Goal: Entertainment & Leisure: Consume media (video, audio)

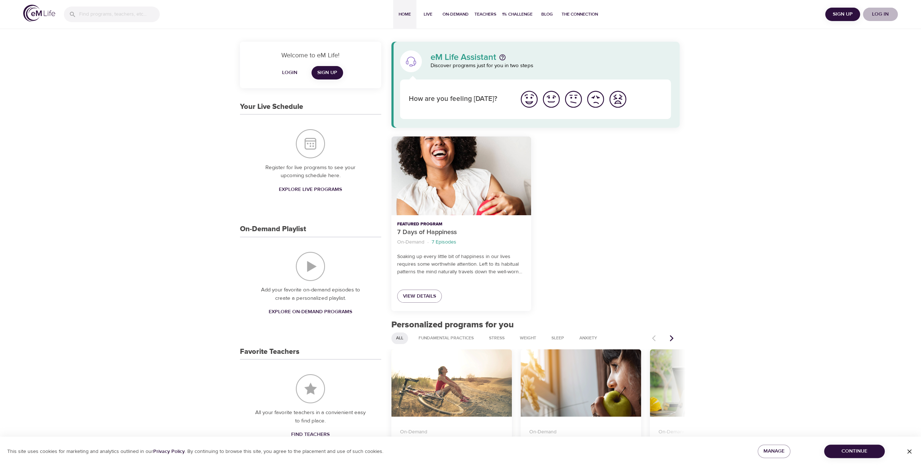
click at [885, 12] on span "Log in" at bounding box center [880, 14] width 29 height 9
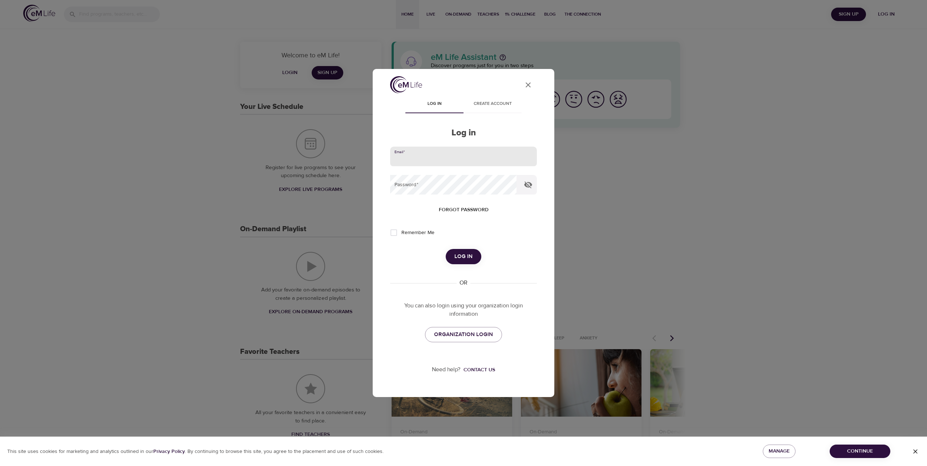
click at [444, 163] on input "email" at bounding box center [463, 157] width 147 height 20
click at [537, 389] on nordpass-portal at bounding box center [463, 389] width 147 height 0
type input "[EMAIL_ADDRESS][DOMAIN_NAME]"
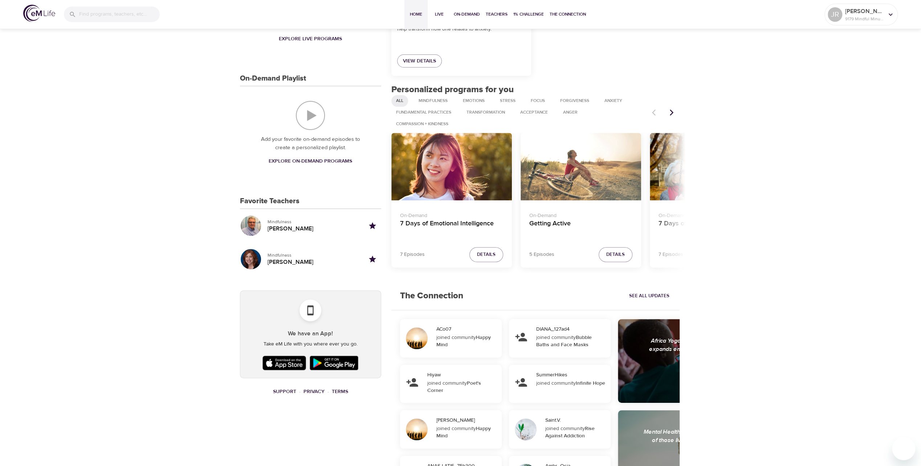
scroll to position [254, 0]
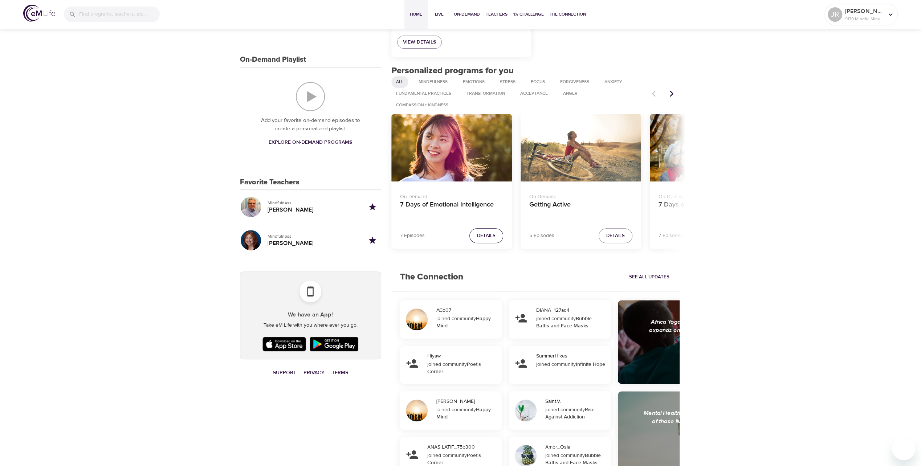
click at [485, 231] on button "Details" at bounding box center [487, 235] width 34 height 15
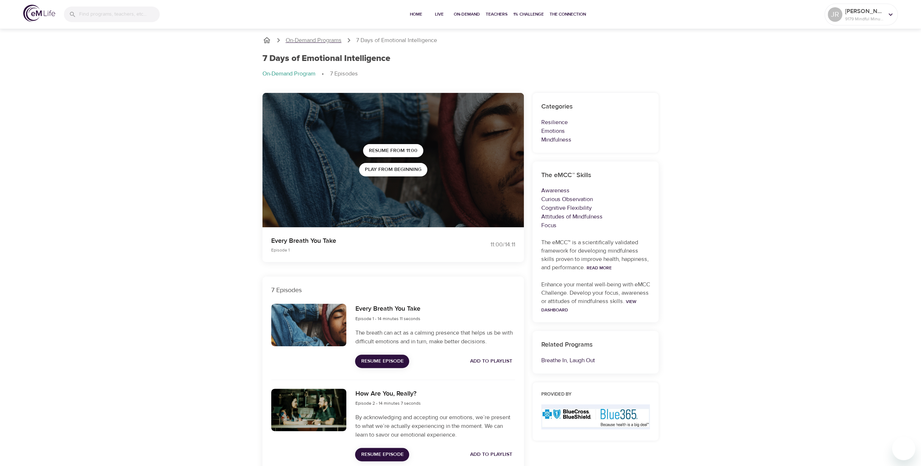
click at [317, 41] on p "On-Demand Programs" at bounding box center [314, 40] width 56 height 8
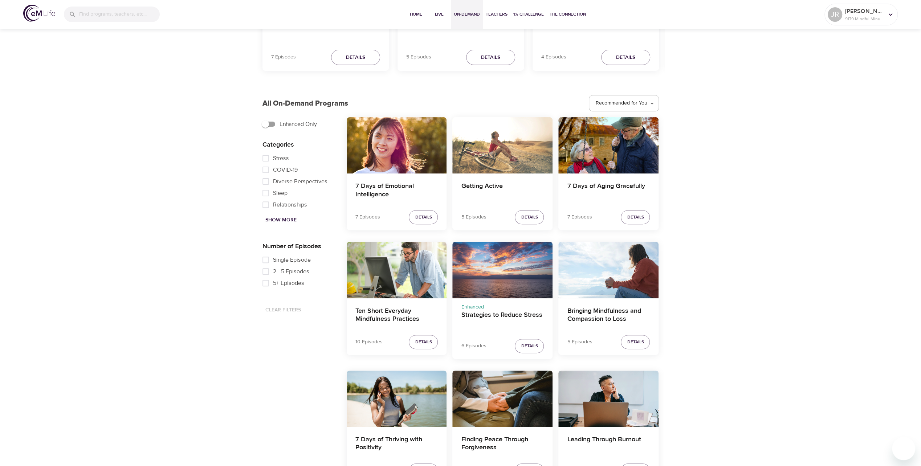
scroll to position [145, 0]
click at [283, 216] on span "Show More" at bounding box center [280, 219] width 31 height 9
click at [267, 193] on input "Anxiety" at bounding box center [266, 193] width 15 height 12
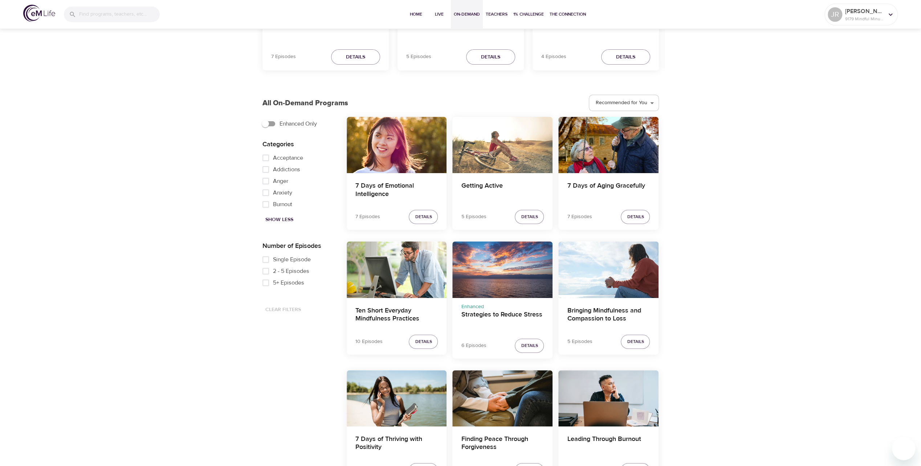
click at [266, 193] on input "Anxiety" at bounding box center [266, 193] width 15 height 12
click at [265, 192] on input "Anxiety" at bounding box center [266, 193] width 15 height 12
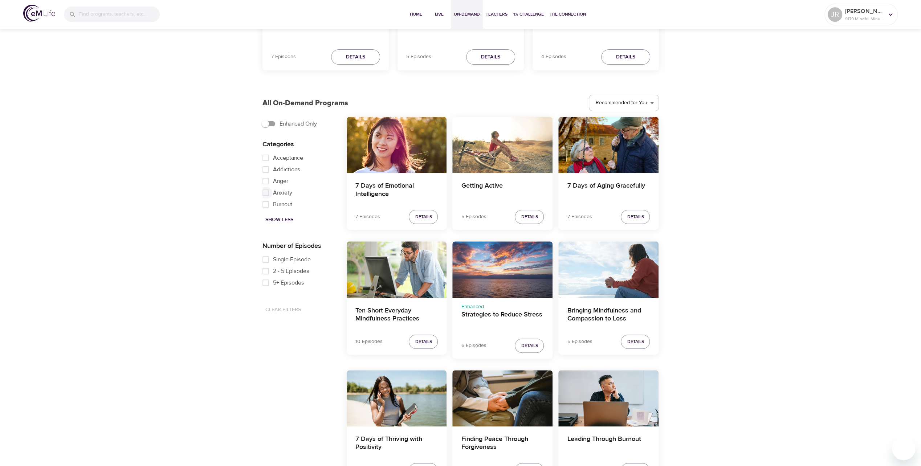
checkbox input "true"
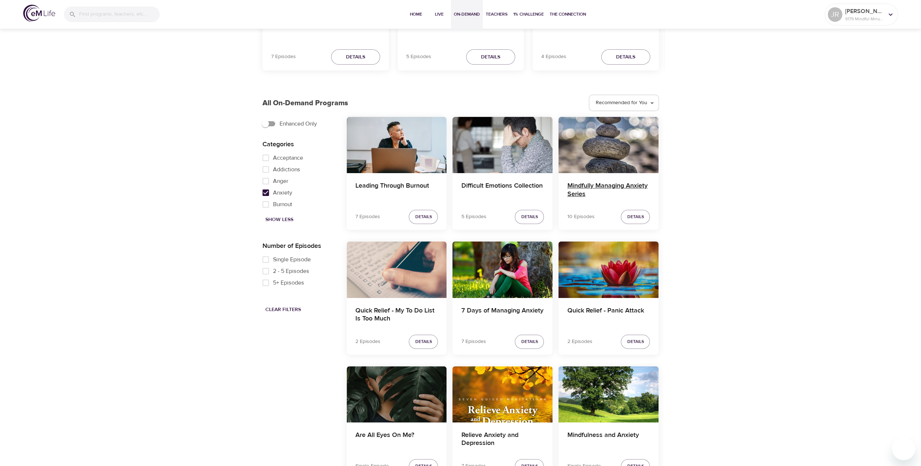
drag, startPoint x: 588, startPoint y: 184, endPoint x: 582, endPoint y: 187, distance: 6.2
click at [582, 187] on h4 "Mindfully Managing Anxiety Series" at bounding box center [608, 190] width 83 height 17
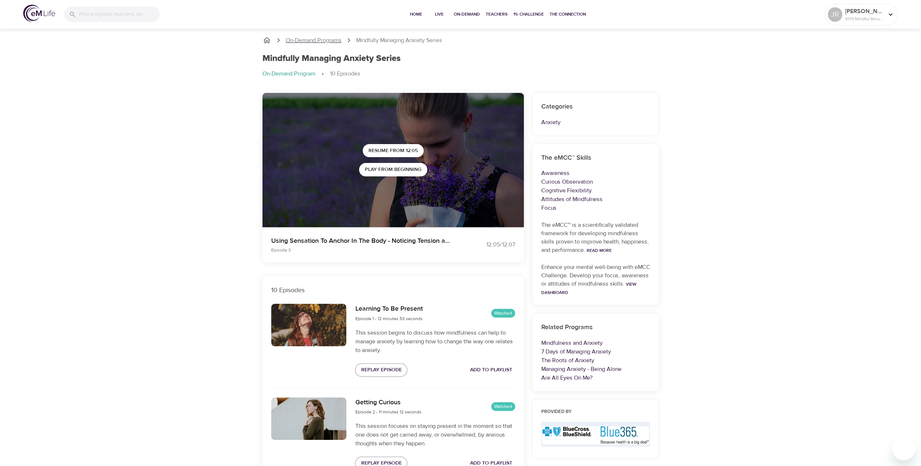
click at [304, 37] on p "On-Demand Programs" at bounding box center [314, 40] width 56 height 8
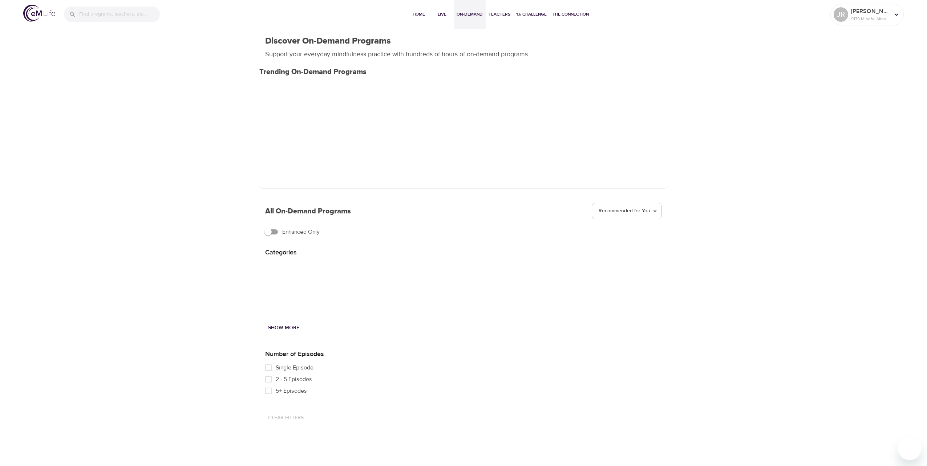
click at [28, 13] on img at bounding box center [39, 13] width 32 height 17
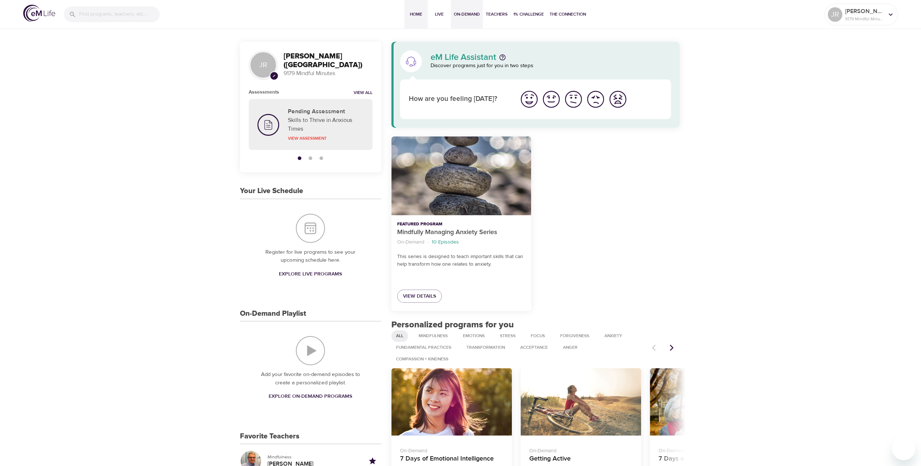
click at [469, 17] on span "On-Demand" at bounding box center [467, 15] width 26 height 8
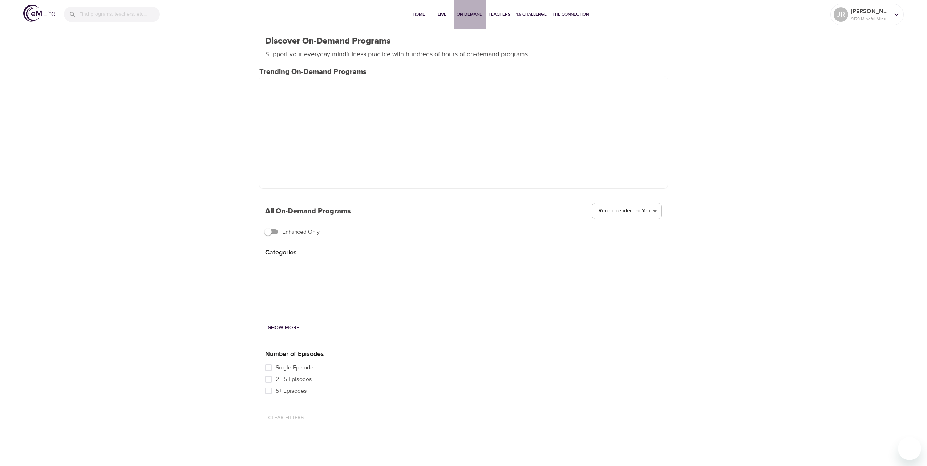
click at [470, 15] on span "On-Demand" at bounding box center [469, 15] width 26 height 8
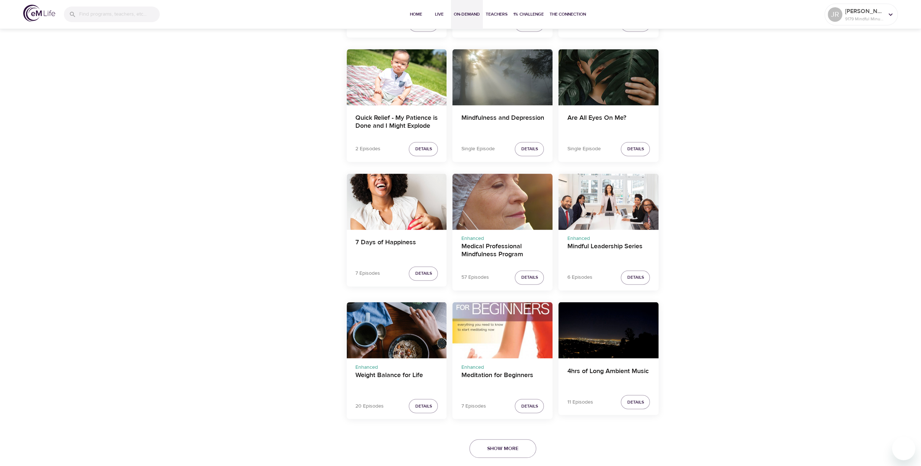
scroll to position [1099, 0]
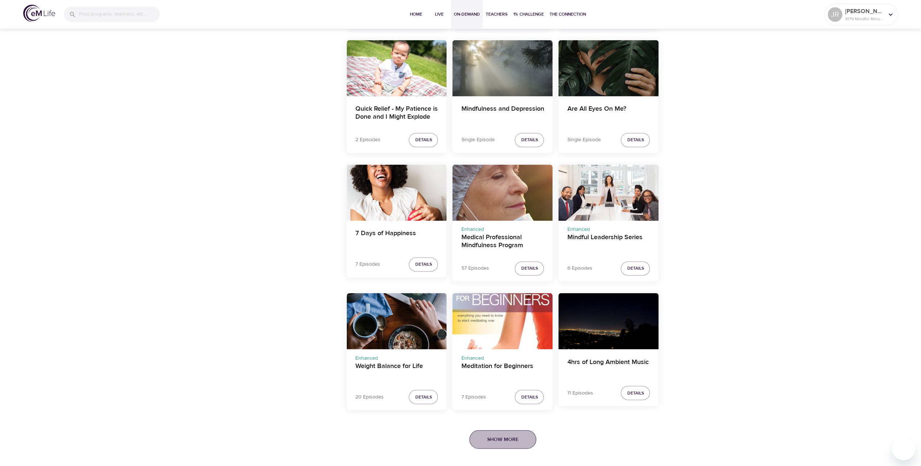
click at [498, 435] on span "Show More" at bounding box center [502, 439] width 31 height 9
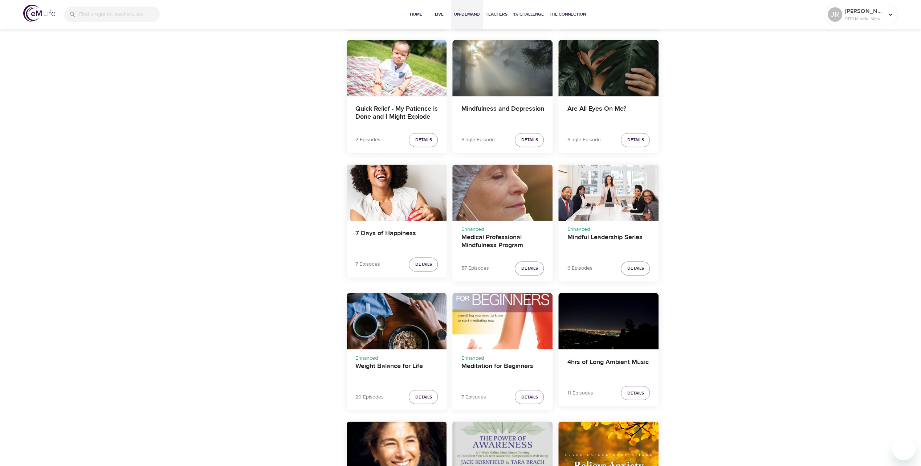
click at [505, 434] on div "The Power of Awareness" at bounding box center [502, 450] width 100 height 56
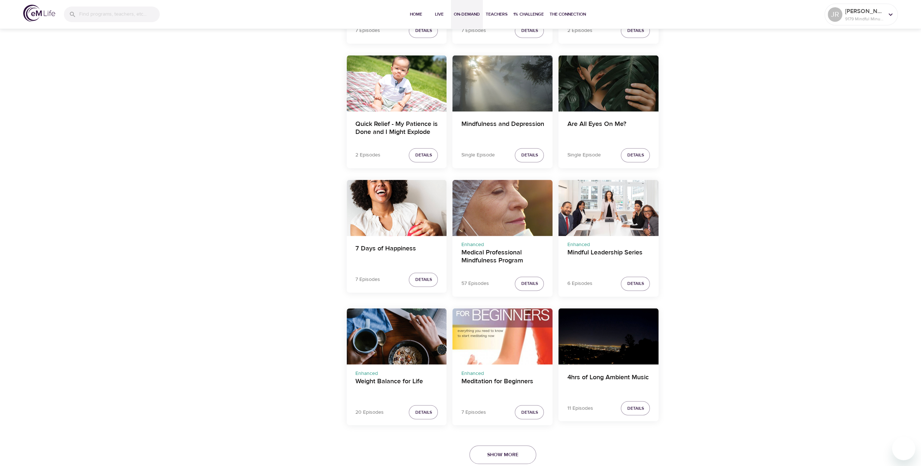
scroll to position [1099, 0]
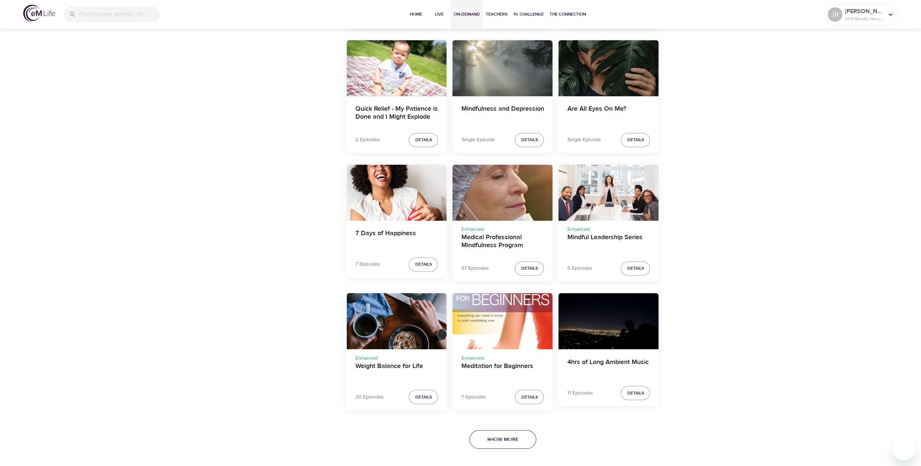
click at [508, 436] on span "Show More" at bounding box center [502, 439] width 31 height 9
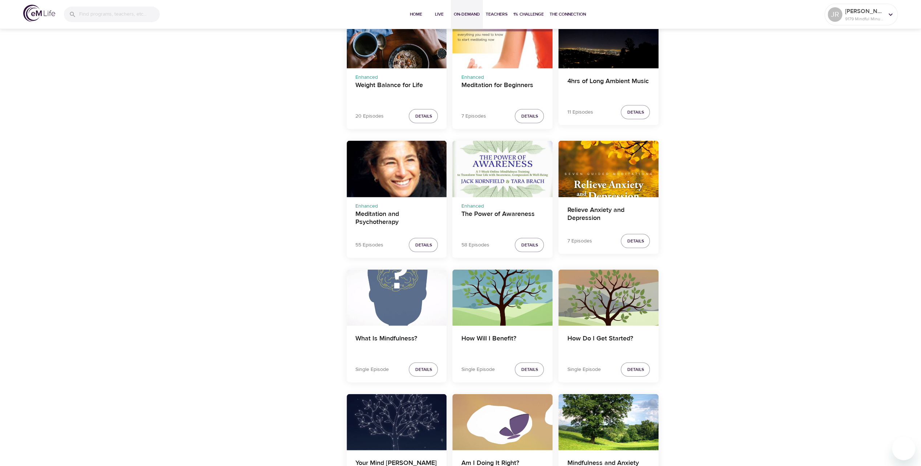
scroll to position [1389, 0]
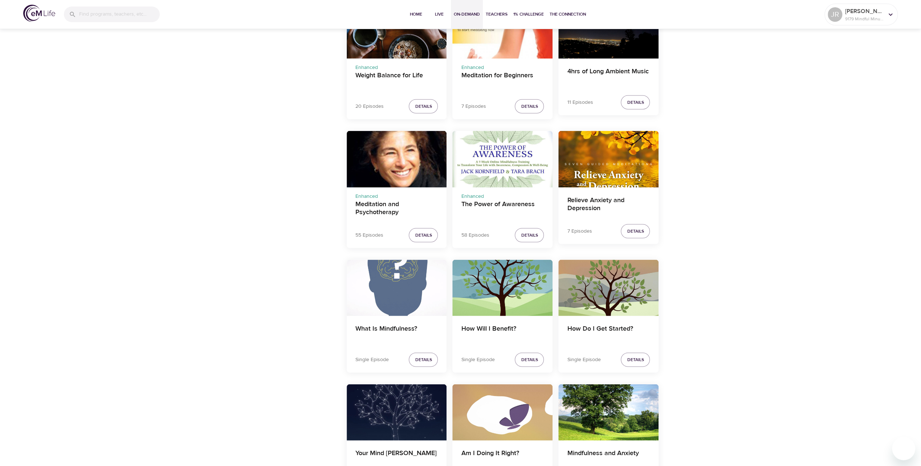
click at [398, 203] on h4 "Meditation and Psychotherapy" at bounding box center [397, 208] width 83 height 17
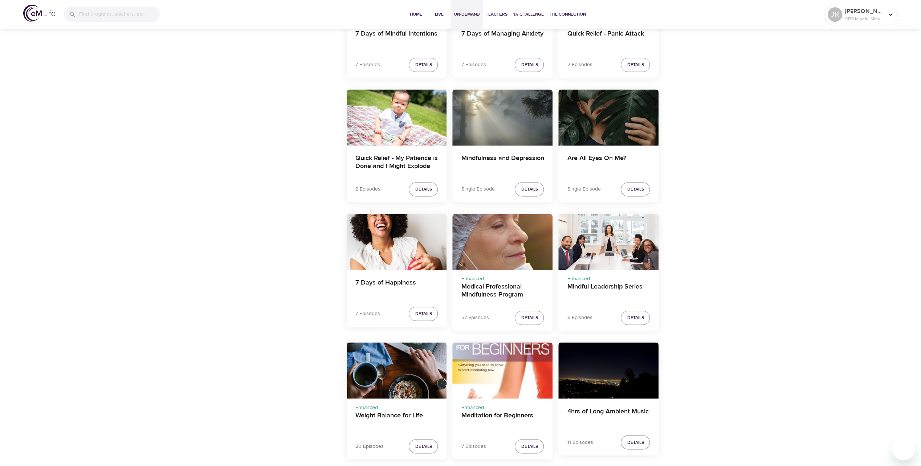
scroll to position [1099, 0]
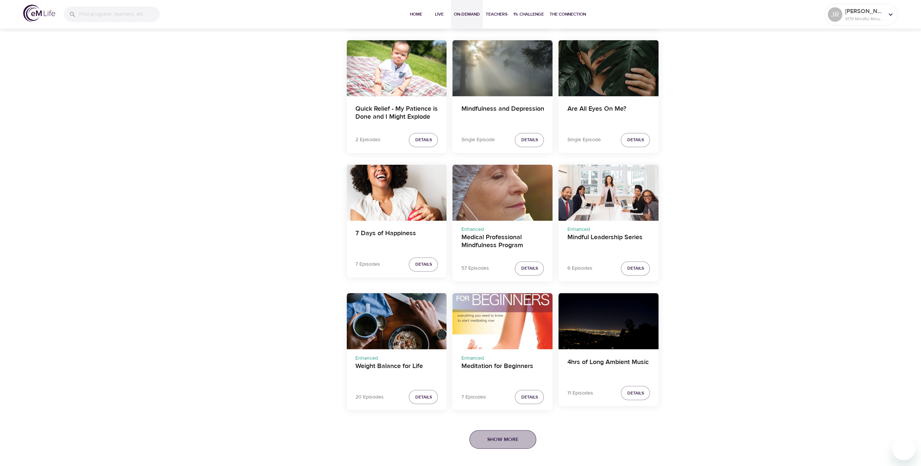
click at [498, 437] on span "Show More" at bounding box center [502, 439] width 31 height 9
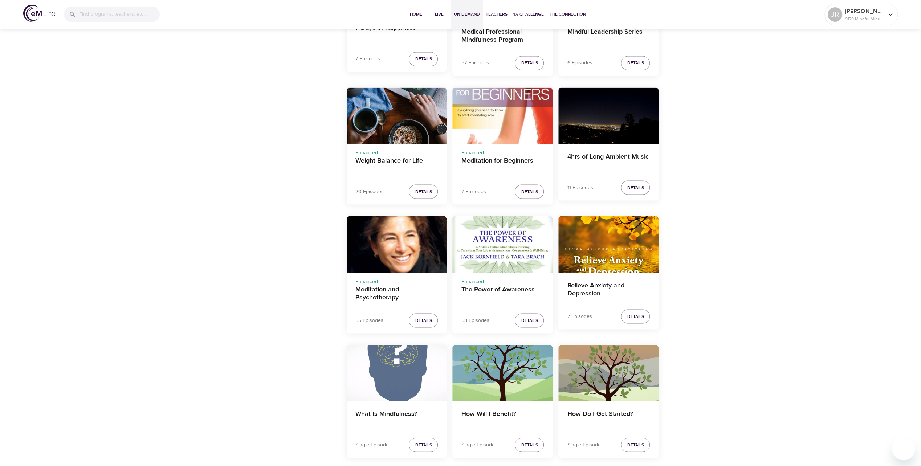
scroll to position [1317, 0]
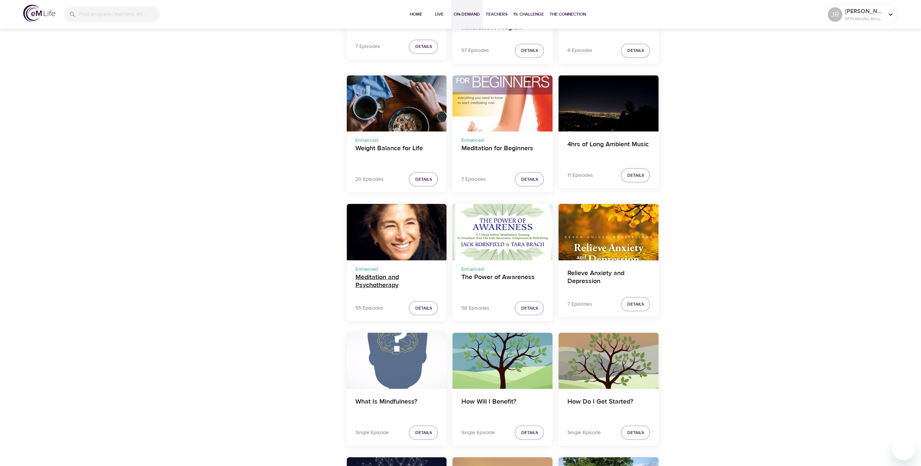
drag, startPoint x: 382, startPoint y: 279, endPoint x: 360, endPoint y: 281, distance: 21.9
drag, startPoint x: 360, startPoint y: 281, endPoint x: 419, endPoint y: 307, distance: 64.0
drag, startPoint x: 419, startPoint y: 307, endPoint x: 377, endPoint y: 240, distance: 79.3
click at [377, 240] on div "Meditation and Psychotherapy" at bounding box center [397, 232] width 100 height 56
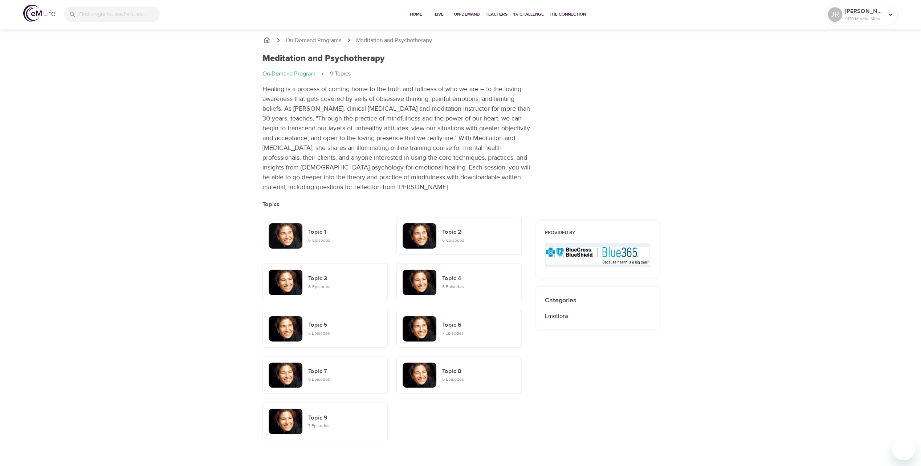
click at [329, 240] on span "6 Episodes" at bounding box center [319, 240] width 22 height 6
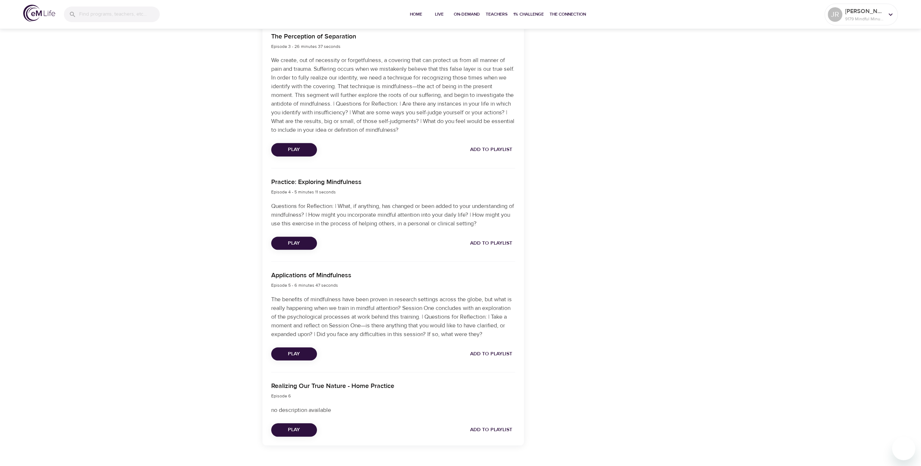
scroll to position [553, 0]
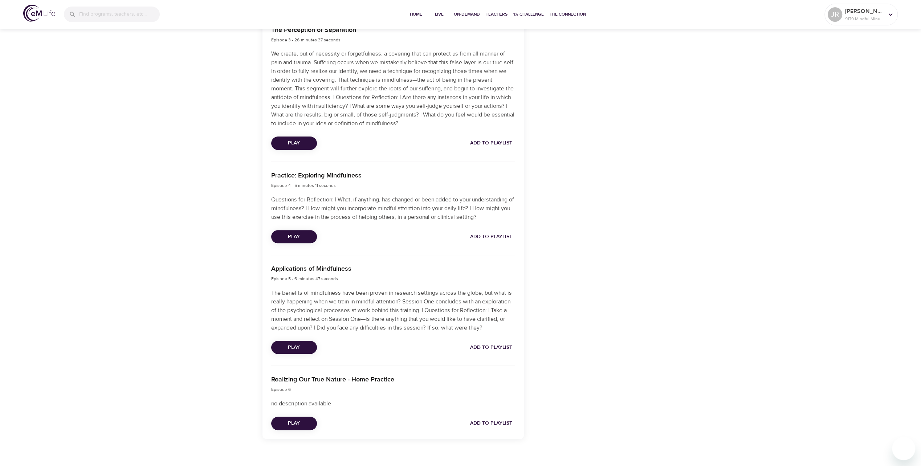
click at [301, 343] on span "Play" at bounding box center [294, 347] width 34 height 9
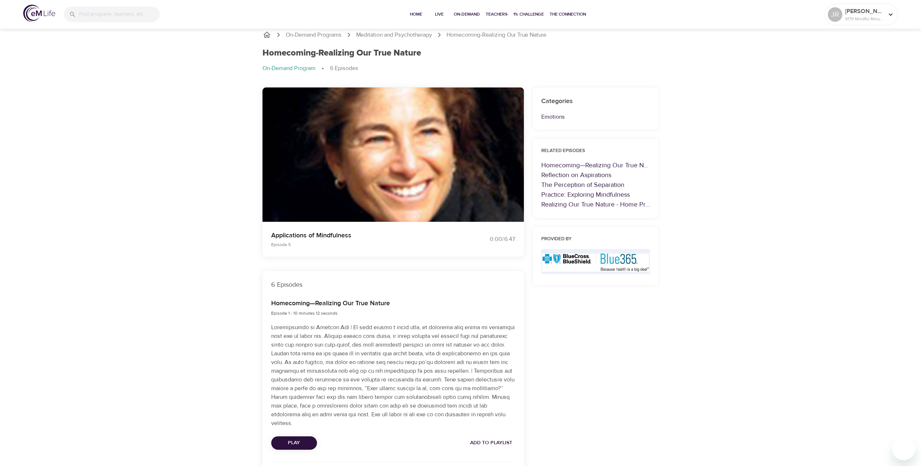
scroll to position [0, 0]
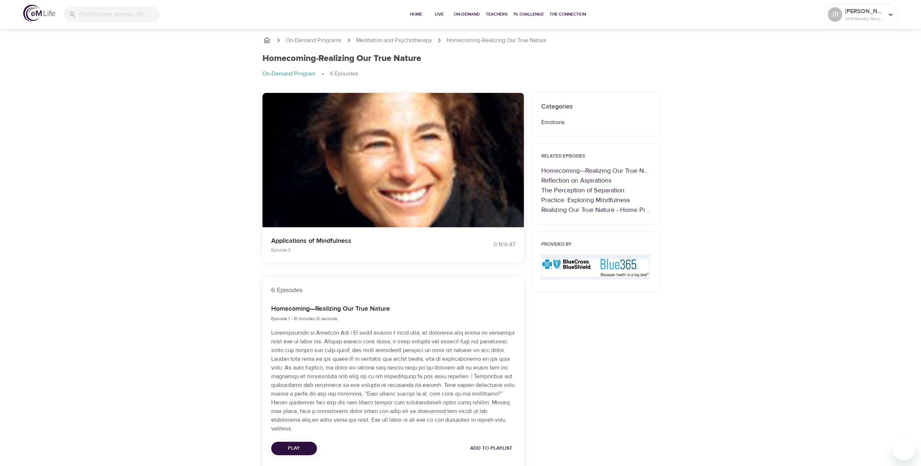
drag, startPoint x: 412, startPoint y: 182, endPoint x: 729, endPoint y: 401, distance: 385.3
drag, startPoint x: 392, startPoint y: 179, endPoint x: 310, endPoint y: 238, distance: 101.4
drag, startPoint x: 310, startPoint y: 238, endPoint x: 290, endPoint y: 308, distance: 72.3
drag, startPoint x: 290, startPoint y: 308, endPoint x: 683, endPoint y: 352, distance: 396.0
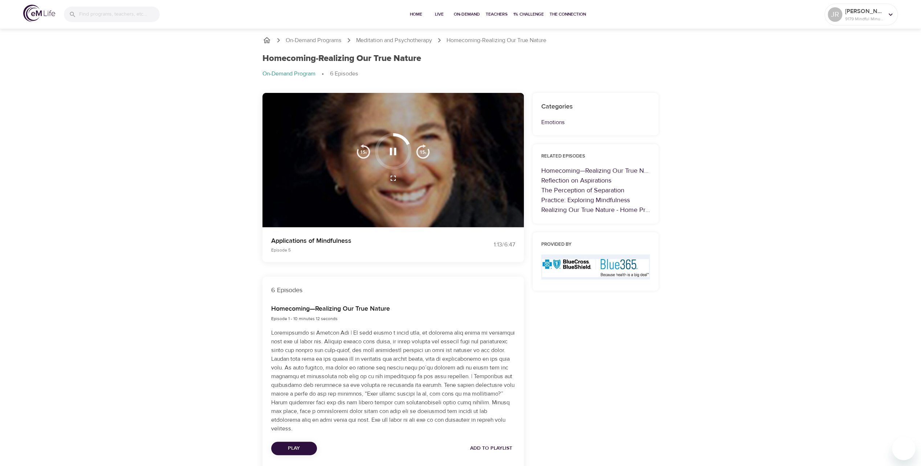
click at [349, 216] on div at bounding box center [393, 160] width 261 height 135
click at [325, 184] on div at bounding box center [393, 160] width 261 height 135
click at [392, 174] on icon "button" at bounding box center [393, 178] width 9 height 9
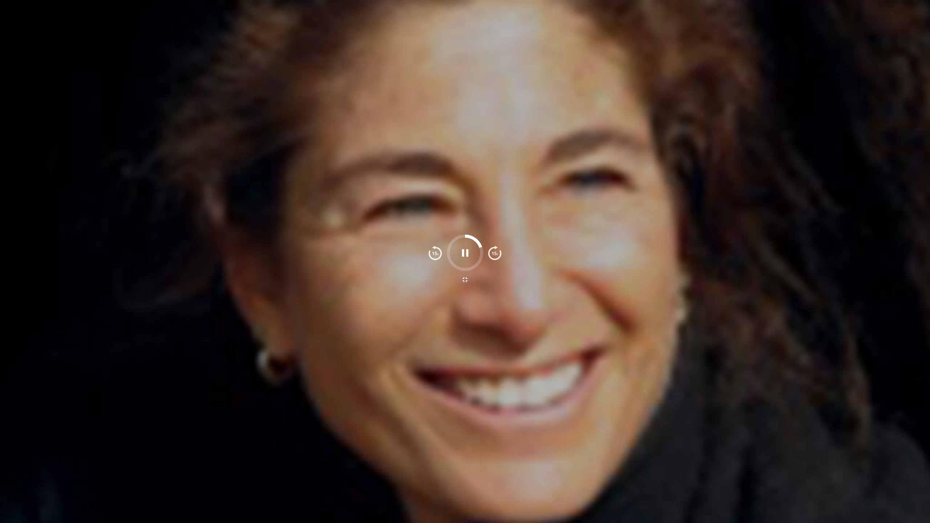
click at [419, 375] on div at bounding box center [465, 261] width 930 height 523
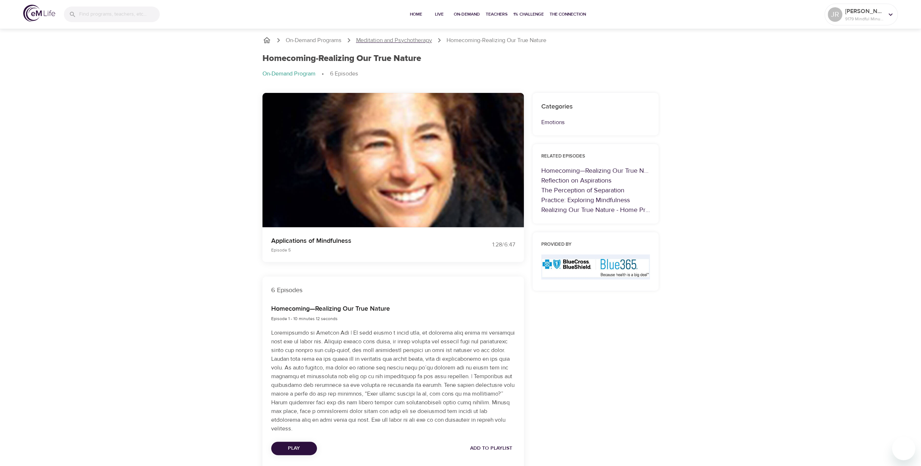
click at [391, 39] on p "Meditation and Psychotherapy" at bounding box center [394, 40] width 76 height 8
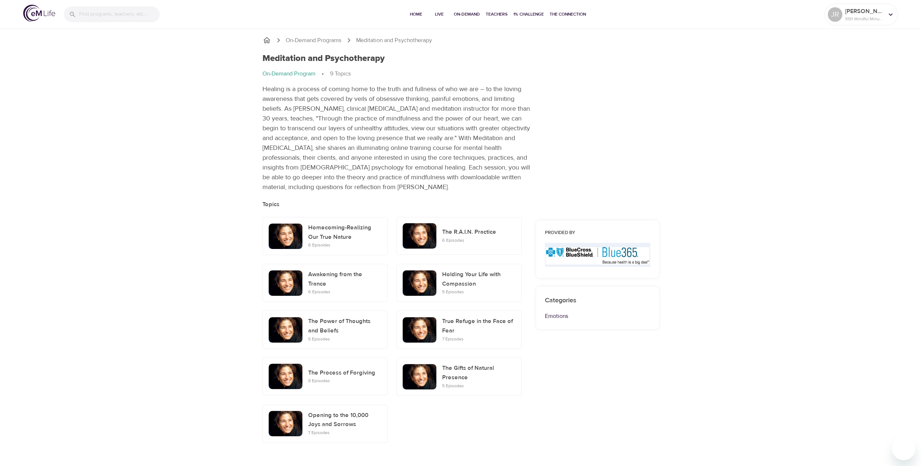
click at [334, 38] on p "On-Demand Programs" at bounding box center [314, 40] width 56 height 8
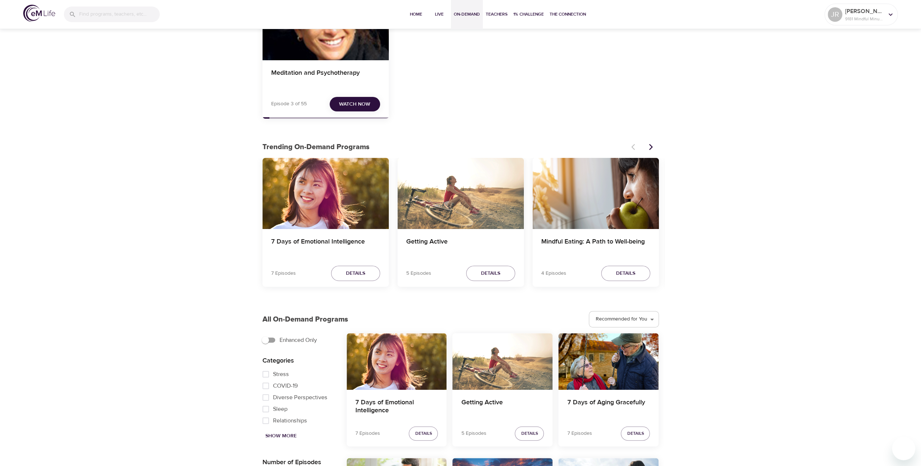
scroll to position [109, 0]
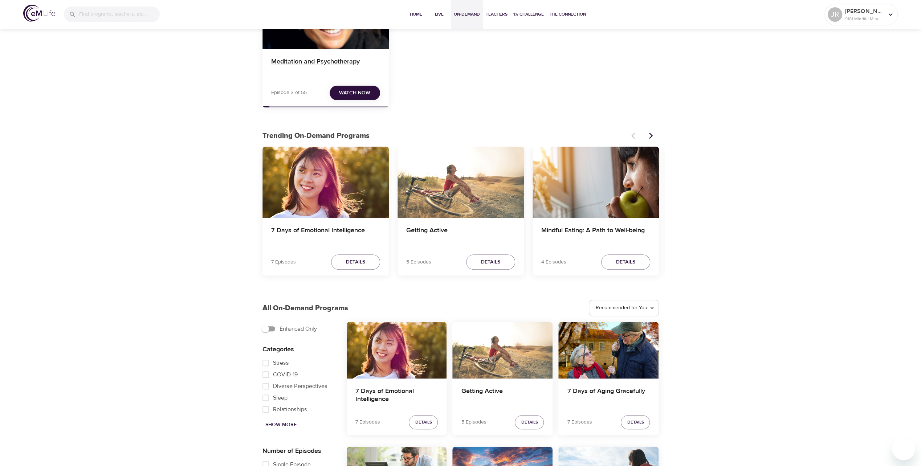
drag, startPoint x: 330, startPoint y: 65, endPoint x: 326, endPoint y: 67, distance: 4.1
drag, startPoint x: 326, startPoint y: 67, endPoint x: 852, endPoint y: 189, distance: 539.5
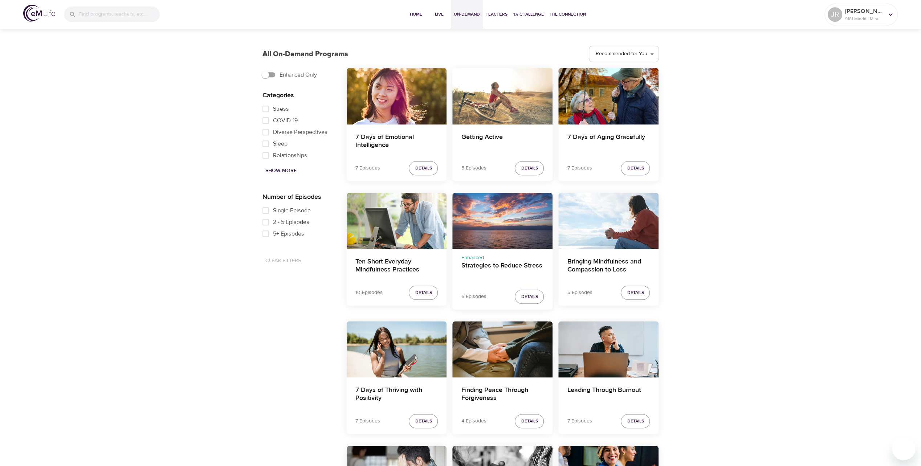
scroll to position [363, 0]
click at [288, 167] on span "Show More" at bounding box center [280, 170] width 31 height 9
click at [266, 142] on input "Anxiety" at bounding box center [266, 144] width 15 height 12
checkbox input "true"
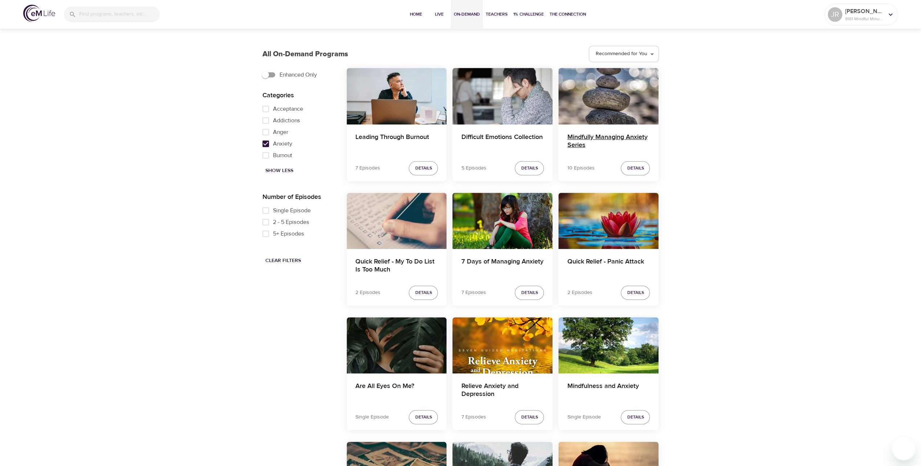
click at [609, 140] on h4 "Mindfully Managing Anxiety Series" at bounding box center [608, 141] width 83 height 17
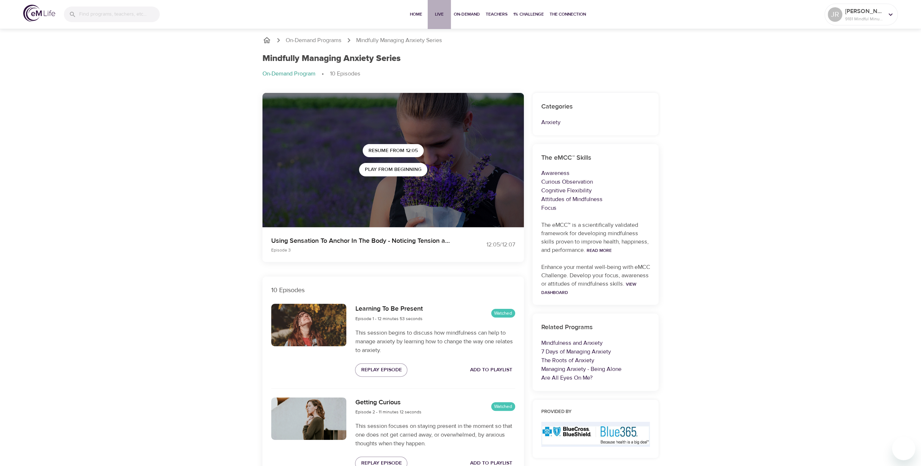
click at [439, 14] on span "Live" at bounding box center [439, 15] width 17 height 8
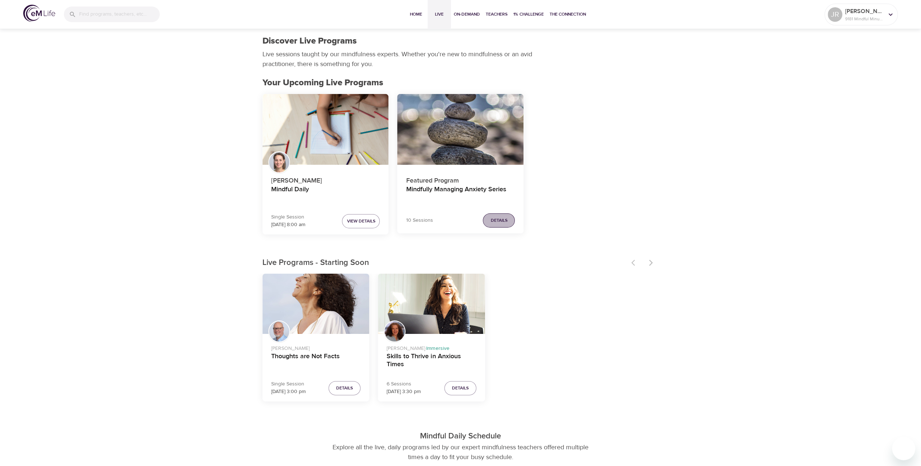
click at [505, 222] on span "Details" at bounding box center [499, 221] width 17 height 8
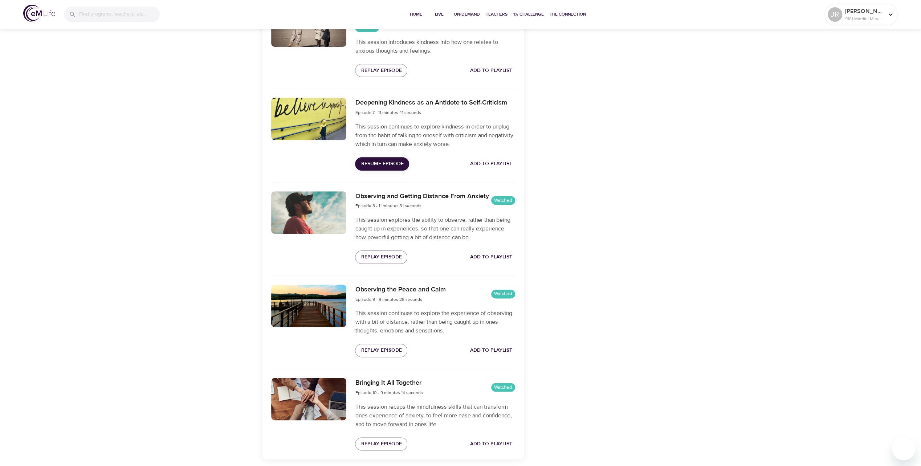
scroll to position [789, 0]
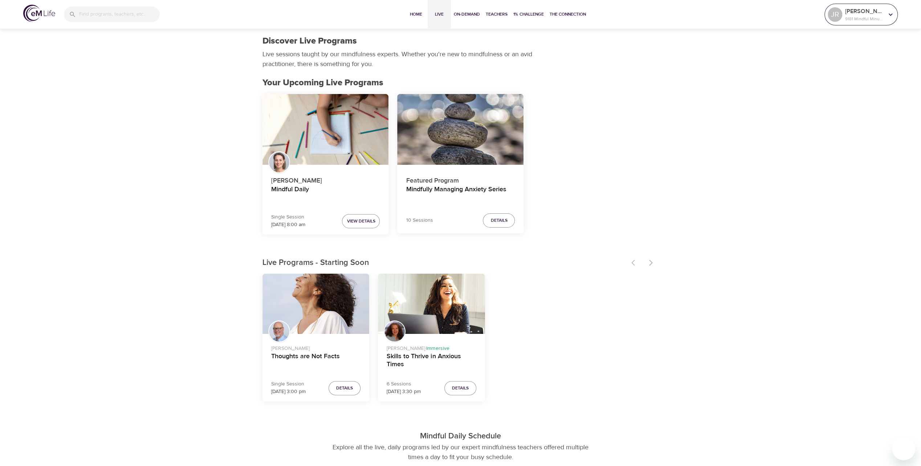
click at [834, 12] on div "JR" at bounding box center [835, 14] width 15 height 15
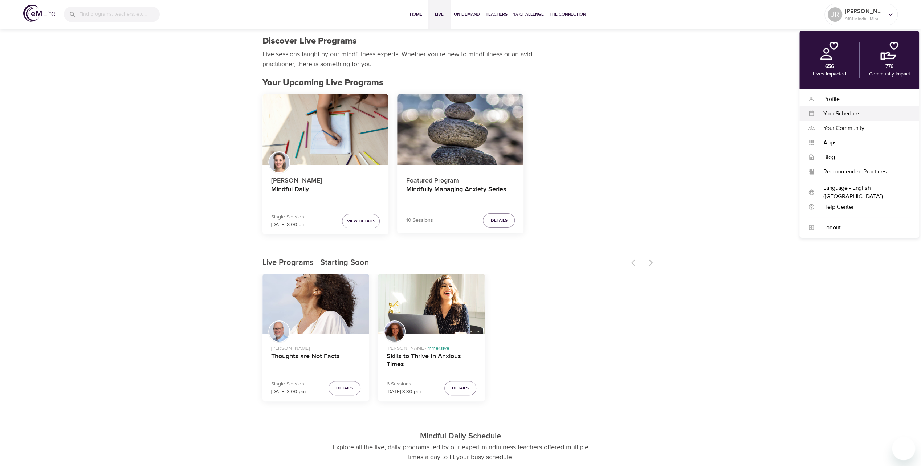
click at [855, 109] on div "Your Schedule Your Schedule" at bounding box center [860, 113] width 120 height 15
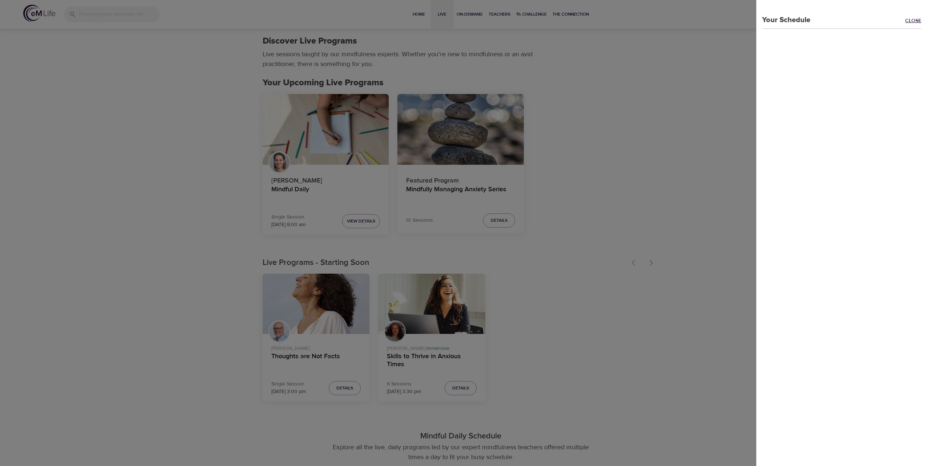
click at [911, 18] on link "Close" at bounding box center [916, 21] width 22 height 8
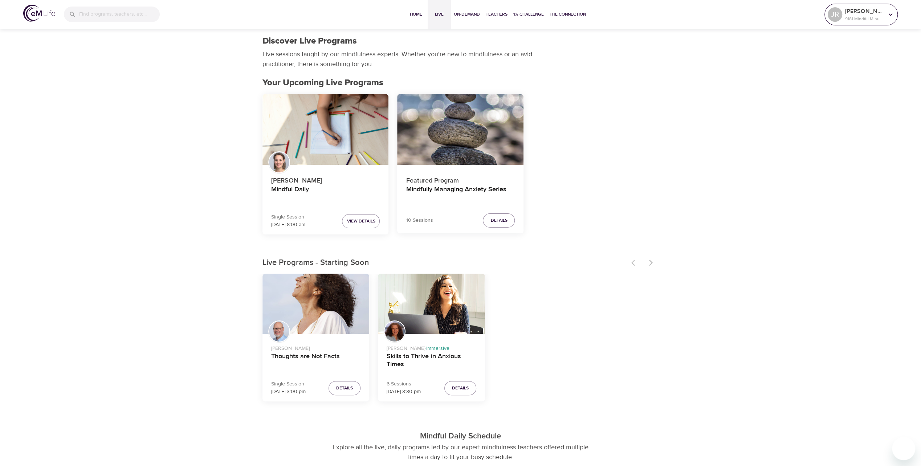
click at [856, 12] on p "[PERSON_NAME] ([GEOGRAPHIC_DATA])" at bounding box center [864, 11] width 38 height 9
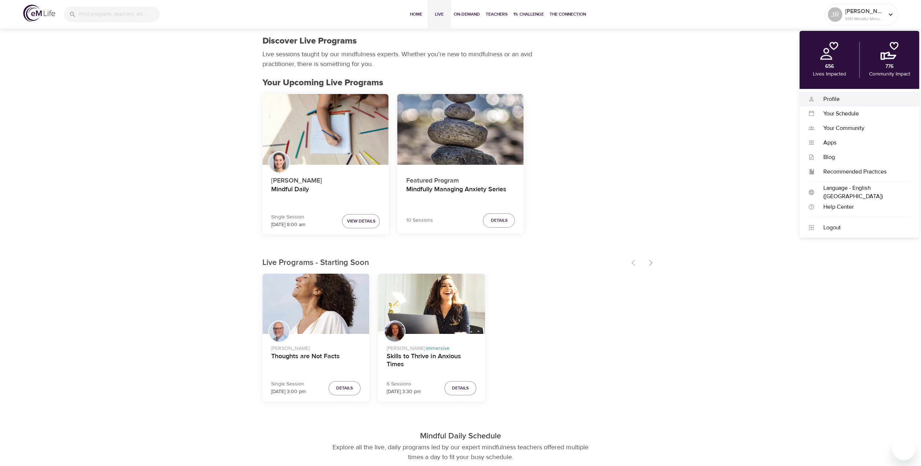
click at [829, 101] on div "Profile" at bounding box center [863, 99] width 96 height 8
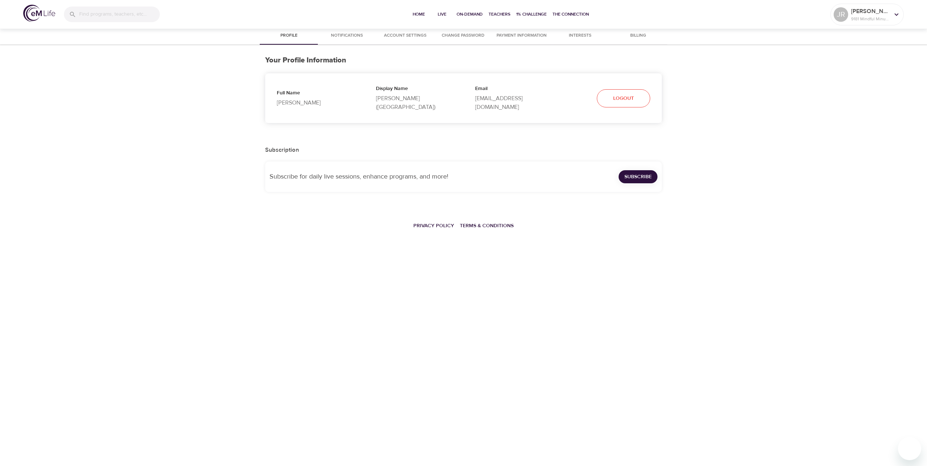
select select "10"
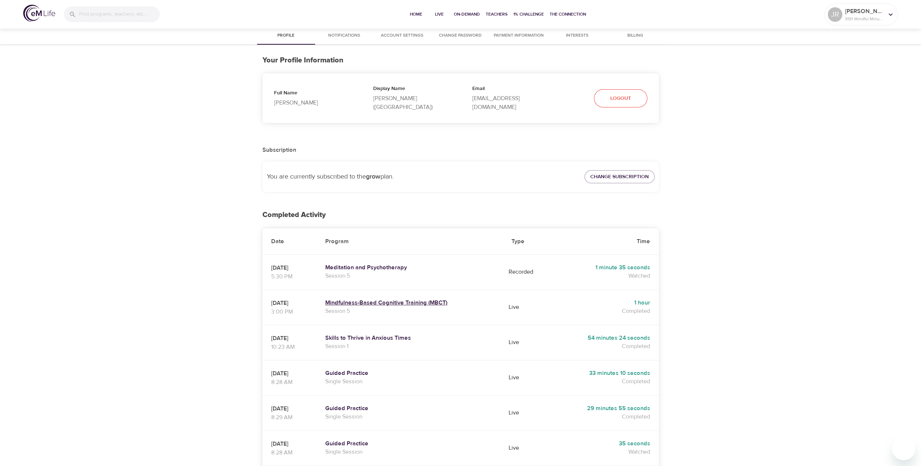
click at [400, 299] on h5 "Mindfulness-Based Cognitive Training (MBCT)" at bounding box center [409, 303] width 169 height 8
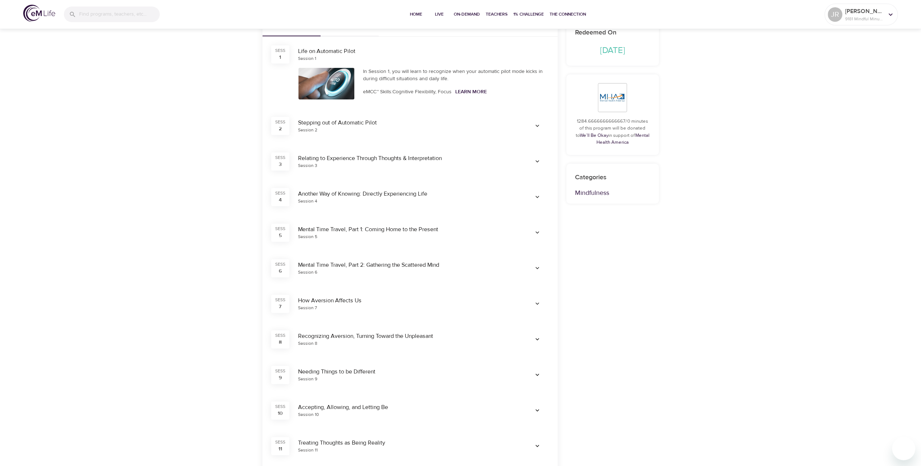
scroll to position [145, 0]
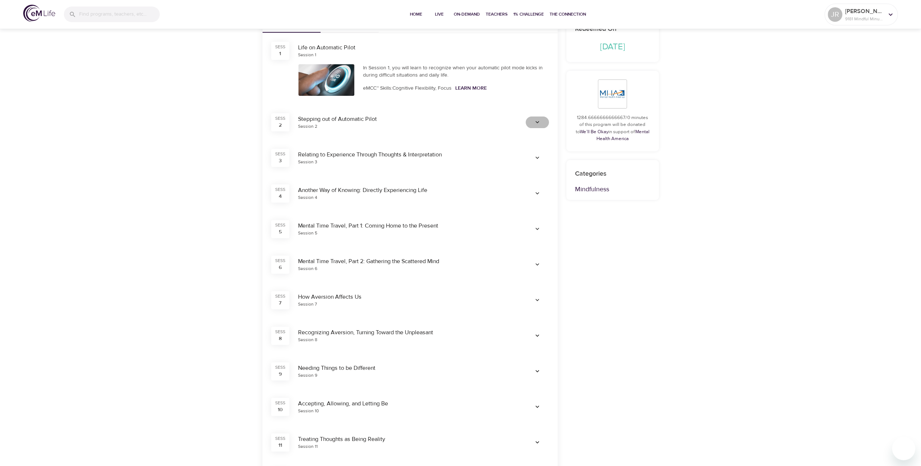
click at [535, 119] on icon "button" at bounding box center [537, 122] width 7 height 7
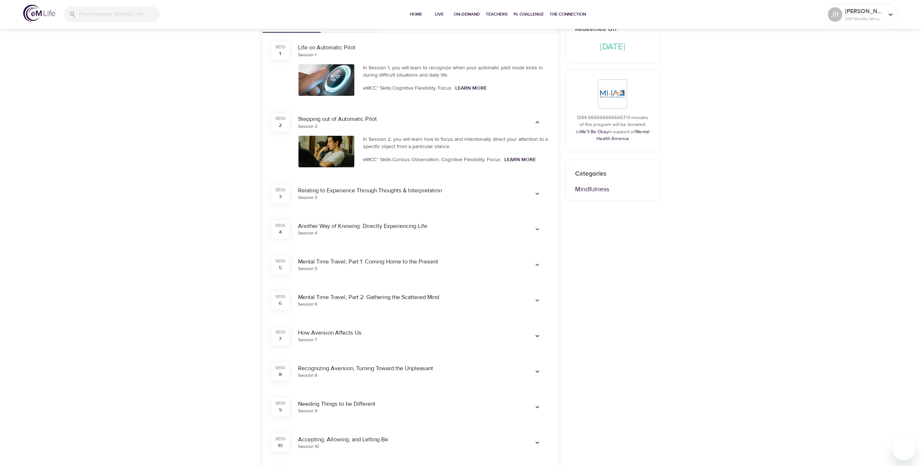
click at [323, 117] on div "Stepping out of Automatic Pilot" at bounding box center [407, 119] width 219 height 8
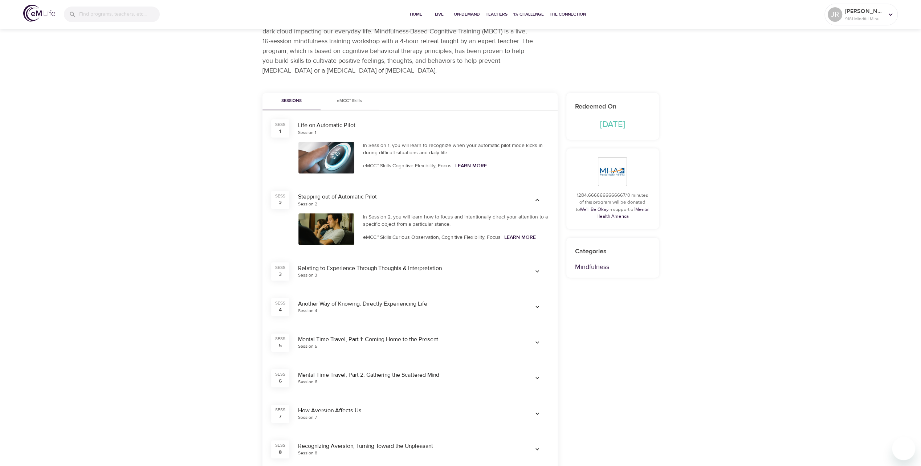
scroll to position [0, 0]
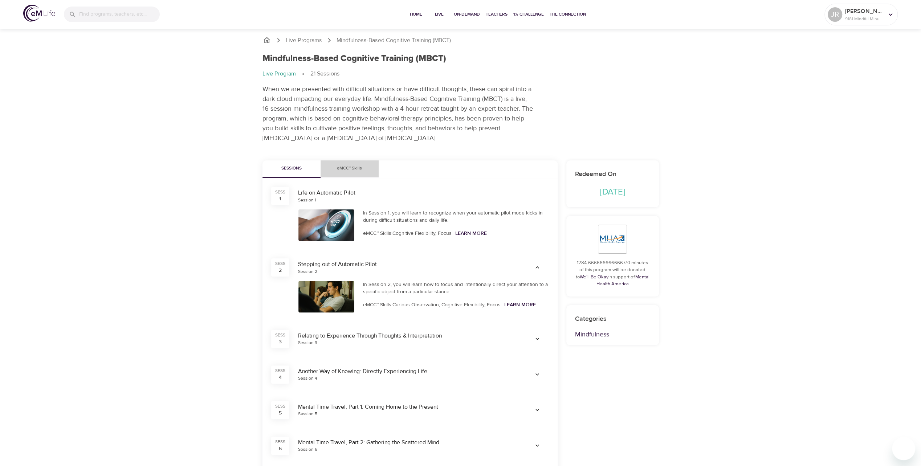
click at [355, 167] on span "eMCC™ Skills" at bounding box center [349, 169] width 49 height 8
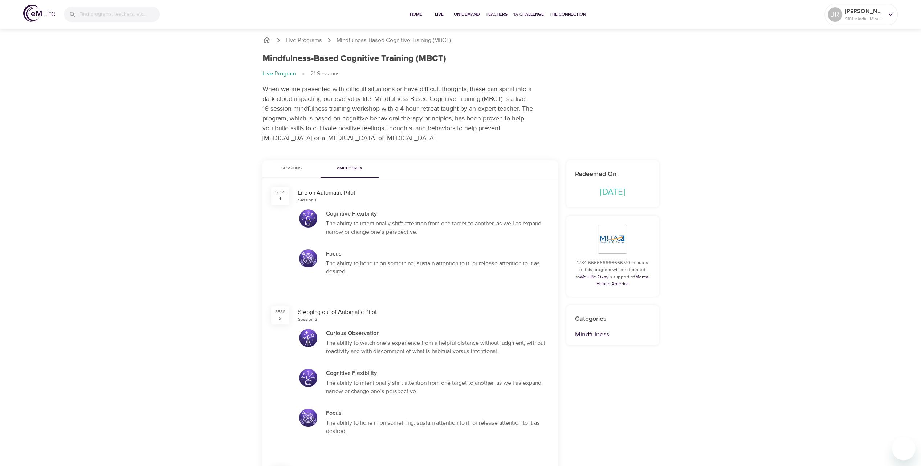
click at [292, 168] on span "Sessions" at bounding box center [291, 169] width 49 height 8
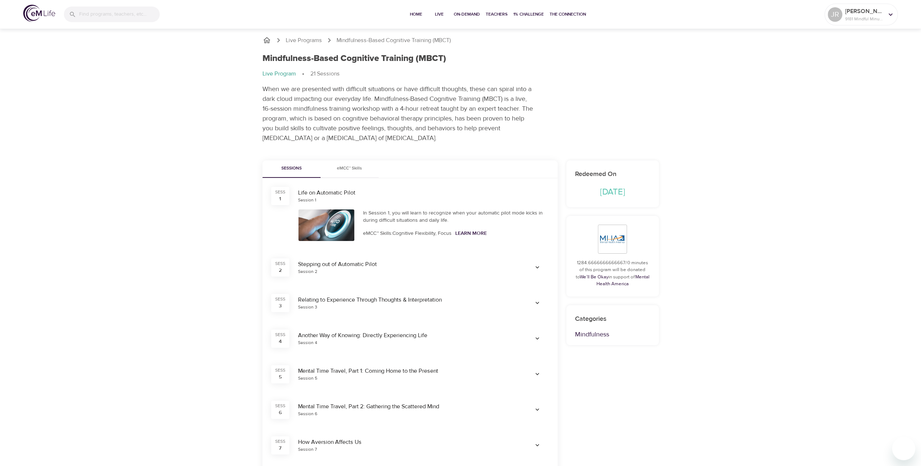
click at [336, 218] on div at bounding box center [326, 226] width 56 height 32
click at [349, 225] on div at bounding box center [326, 226] width 56 height 32
click at [324, 194] on div "Life on Automatic Pilot" at bounding box center [423, 193] width 251 height 8
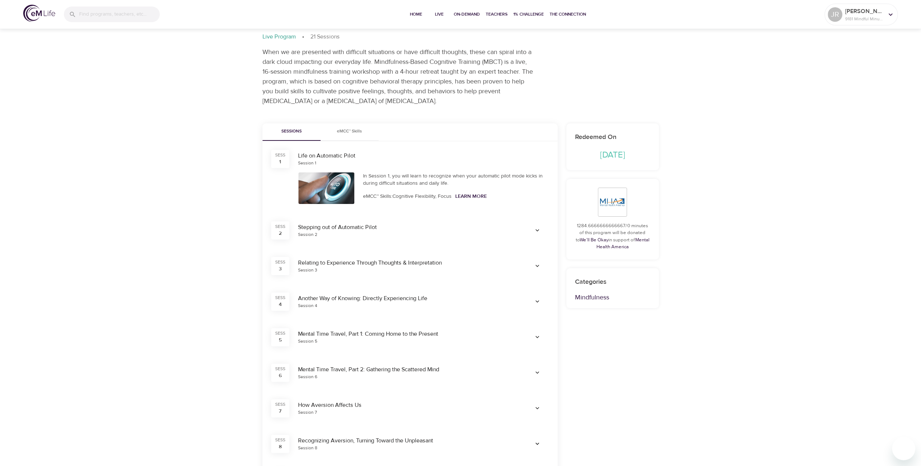
scroll to position [36, 0]
click at [537, 229] on icon "button" at bounding box center [537, 231] width 7 height 7
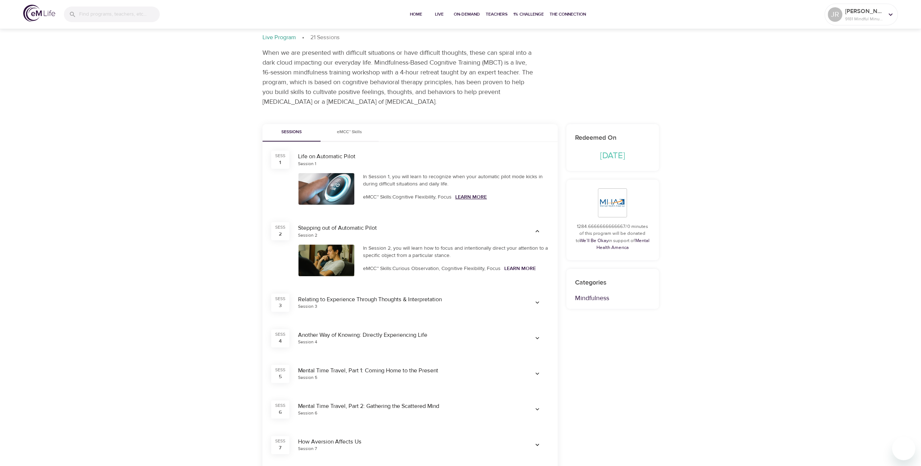
click at [472, 196] on link "Learn More" at bounding box center [471, 197] width 32 height 7
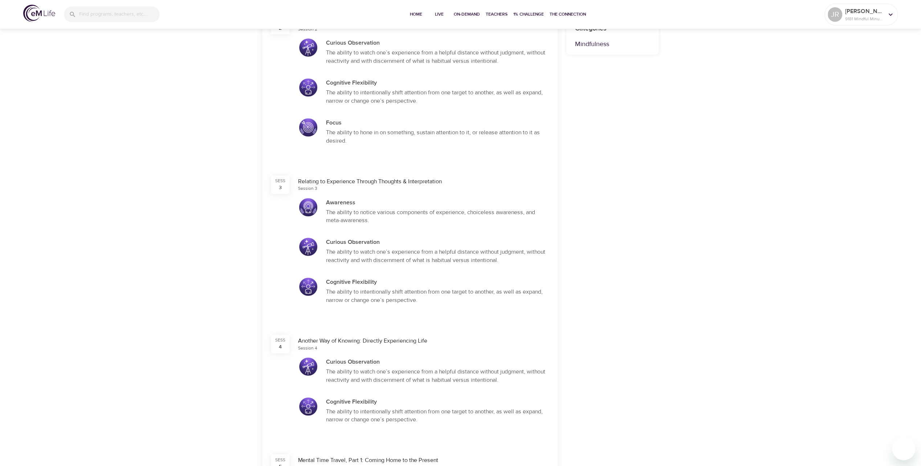
scroll to position [0, 0]
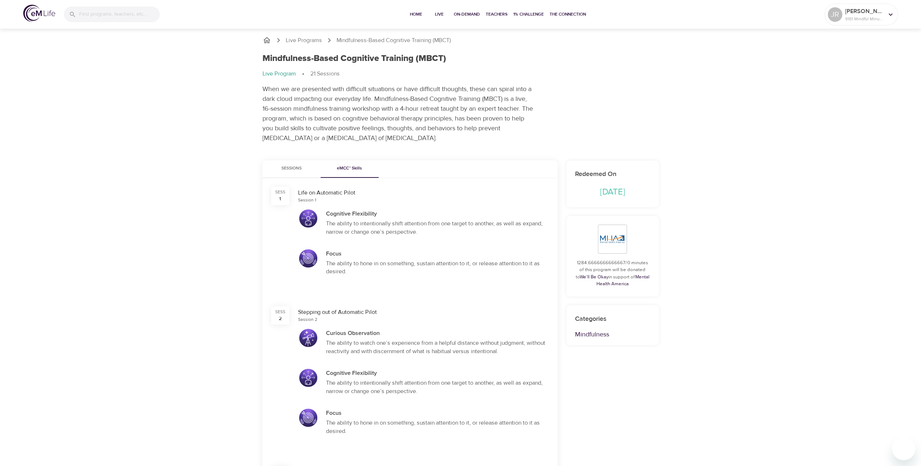
click at [351, 60] on h1 "Mindfulness-Based Cognitive Training (MBCT)" at bounding box center [355, 58] width 184 height 11
click at [284, 74] on p "Live Program" at bounding box center [279, 74] width 33 height 8
click at [320, 42] on p "Live Programs" at bounding box center [304, 40] width 36 height 8
click at [312, 39] on p "Live Programs" at bounding box center [304, 40] width 36 height 8
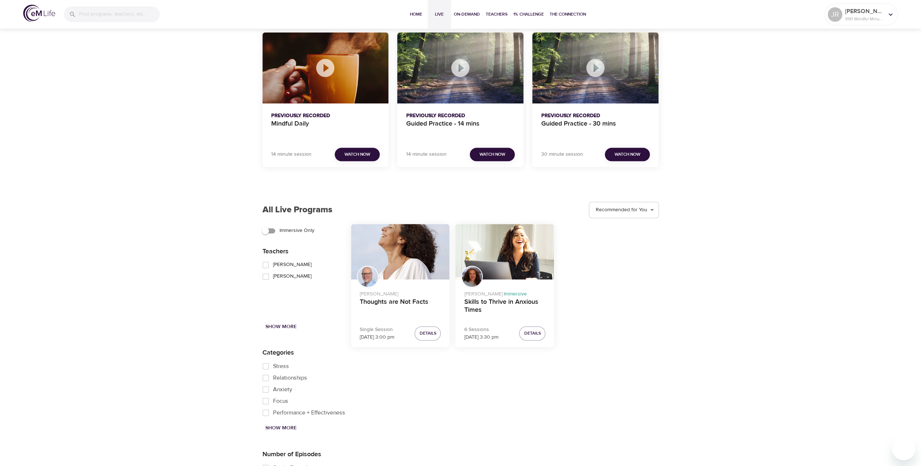
scroll to position [726, 0]
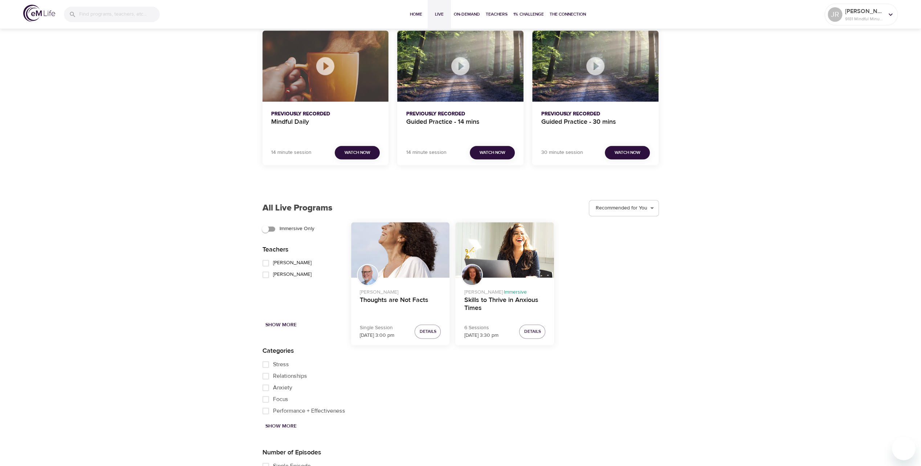
click at [332, 67] on icon "Mindful Daily" at bounding box center [325, 66] width 18 height 18
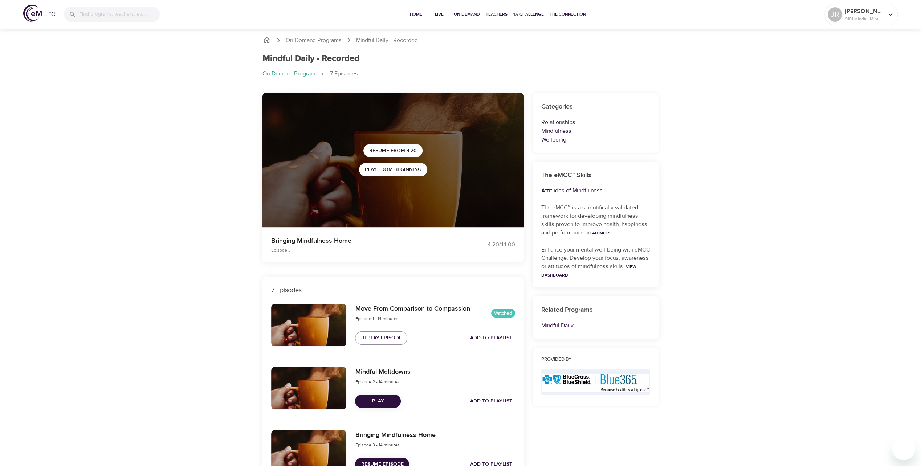
click at [405, 192] on div "Resume from 4:20 Play from beginning" at bounding box center [393, 160] width 261 height 135
click at [403, 165] on button "Play from beginning" at bounding box center [393, 169] width 68 height 13
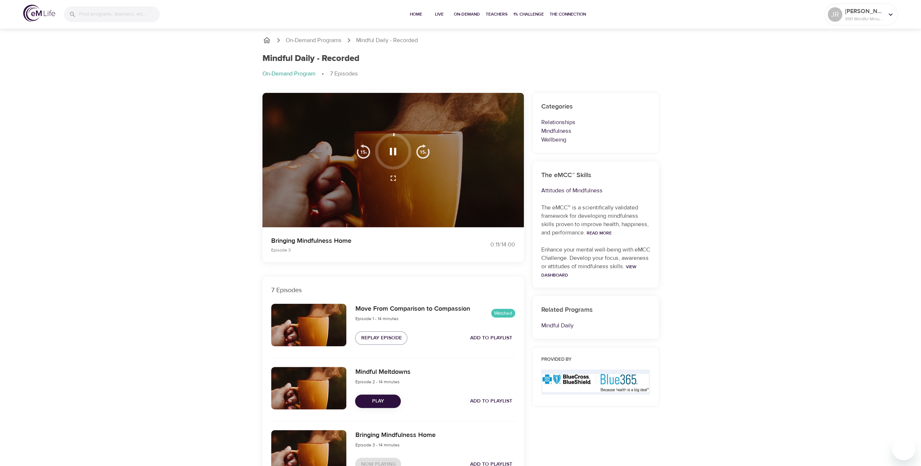
click at [500, 106] on div at bounding box center [393, 160] width 261 height 135
click at [484, 107] on div at bounding box center [393, 160] width 261 height 135
click at [512, 207] on div at bounding box center [393, 160] width 261 height 135
drag, startPoint x: 492, startPoint y: 205, endPoint x: 422, endPoint y: 193, distance: 71.5
click at [422, 193] on div at bounding box center [393, 160] width 261 height 135
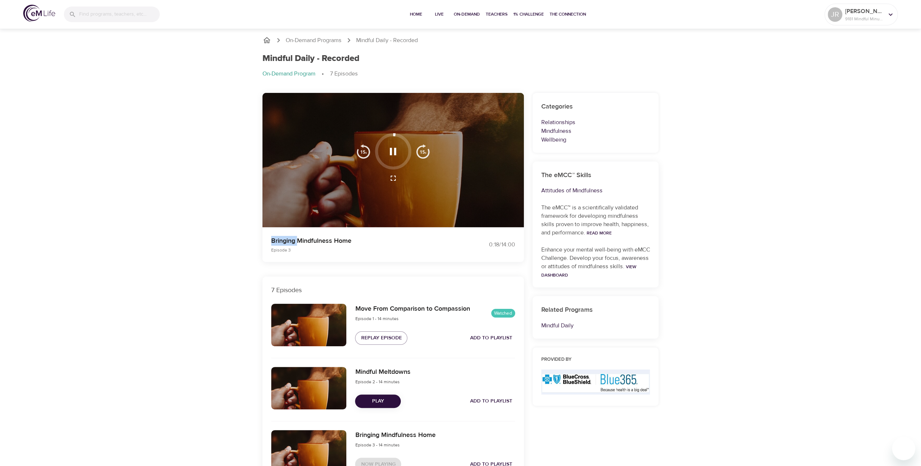
click at [422, 193] on div at bounding box center [393, 160] width 261 height 135
click at [497, 107] on div at bounding box center [393, 160] width 261 height 135
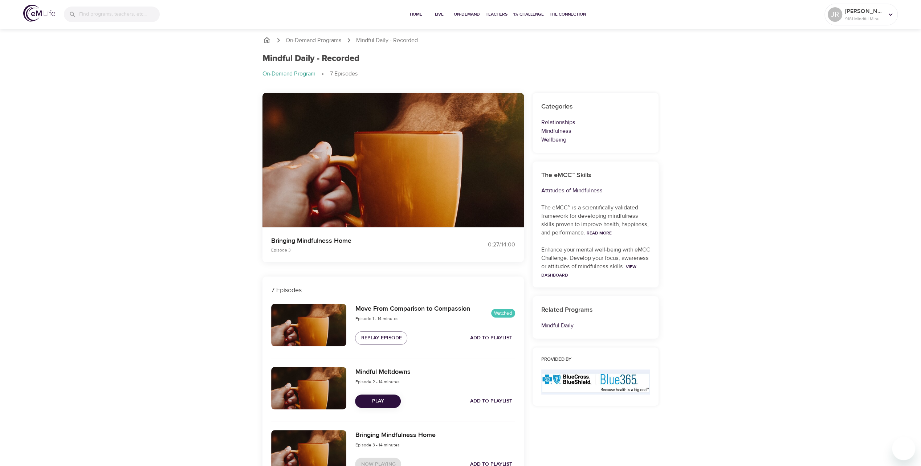
click at [317, 245] on p "Bringing Mindfulness Home" at bounding box center [361, 241] width 181 height 10
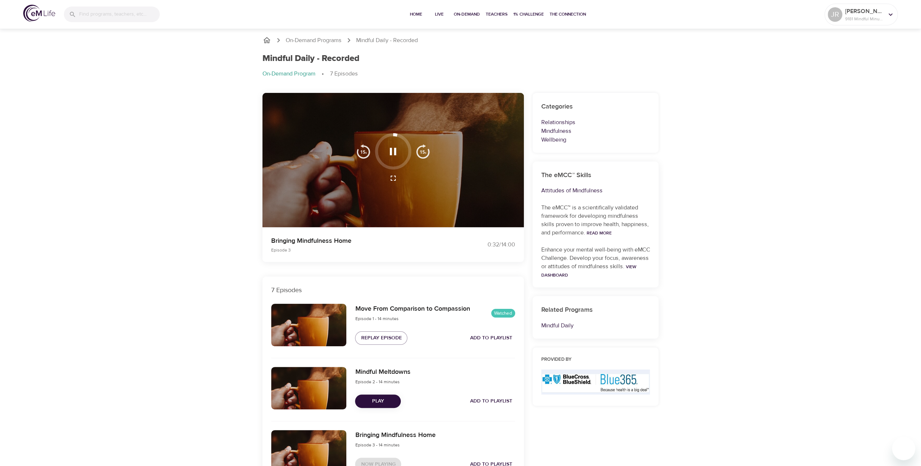
click at [326, 210] on div at bounding box center [393, 160] width 261 height 135
click at [499, 106] on div at bounding box center [393, 160] width 261 height 135
click at [489, 105] on div at bounding box center [393, 160] width 261 height 135
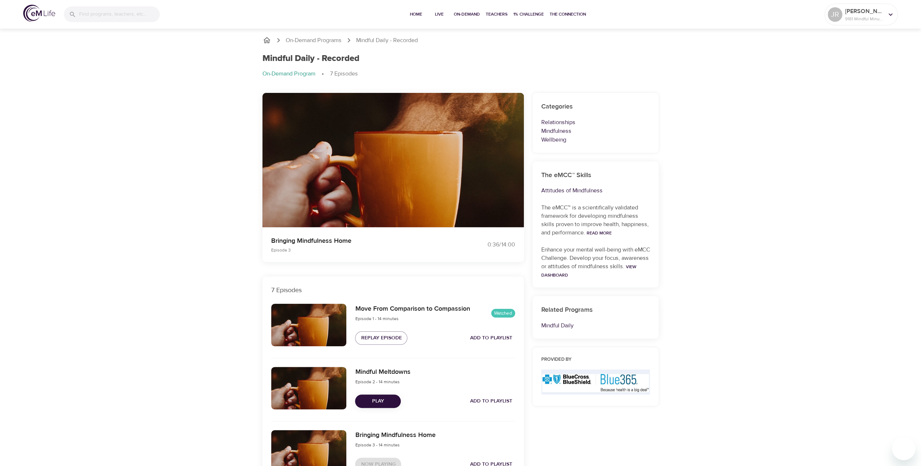
click at [300, 76] on p "On-Demand Program" at bounding box center [289, 74] width 53 height 8
click at [332, 41] on p "On-Demand Programs" at bounding box center [314, 40] width 56 height 8
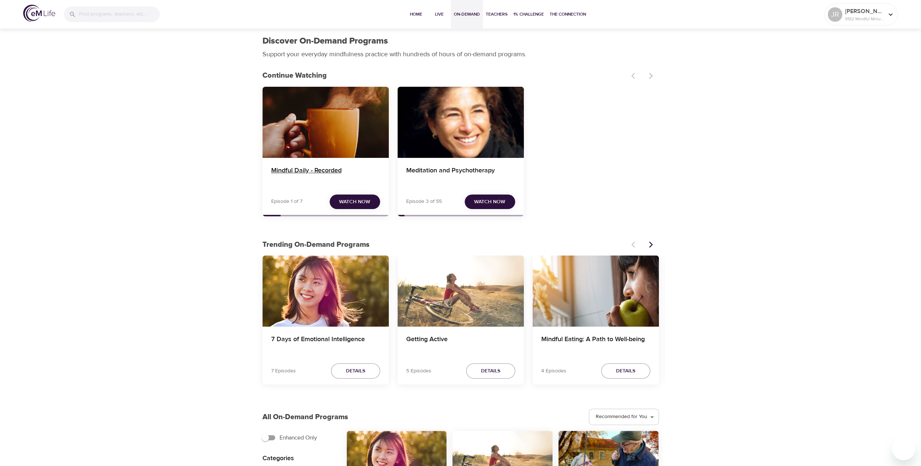
click at [295, 171] on h4 "Mindful Daily - Recorded" at bounding box center [325, 175] width 109 height 17
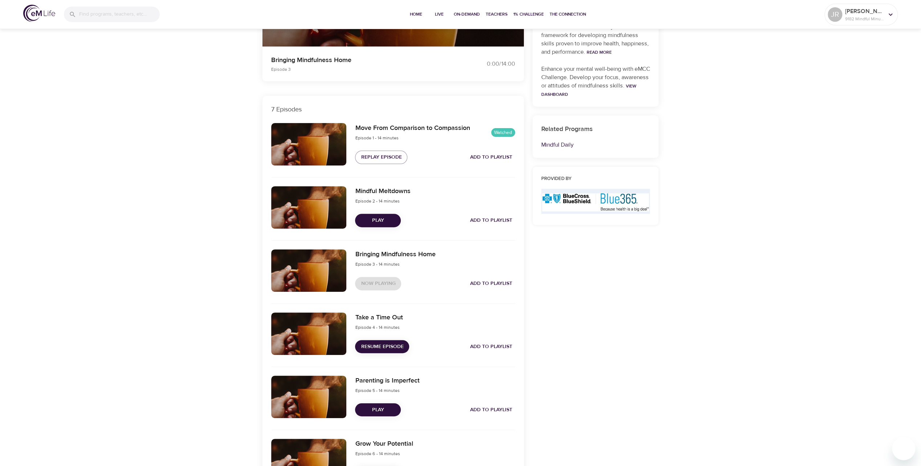
scroll to position [182, 0]
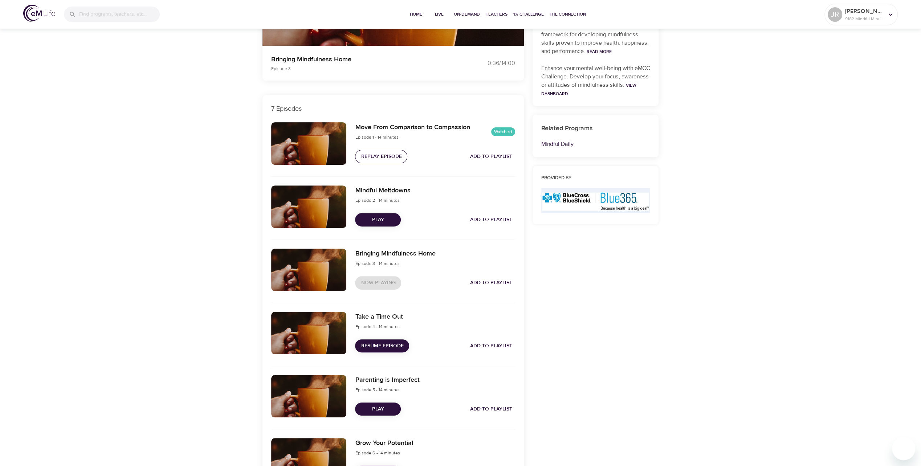
click at [389, 162] on button "Replay Episode" at bounding box center [381, 156] width 52 height 13
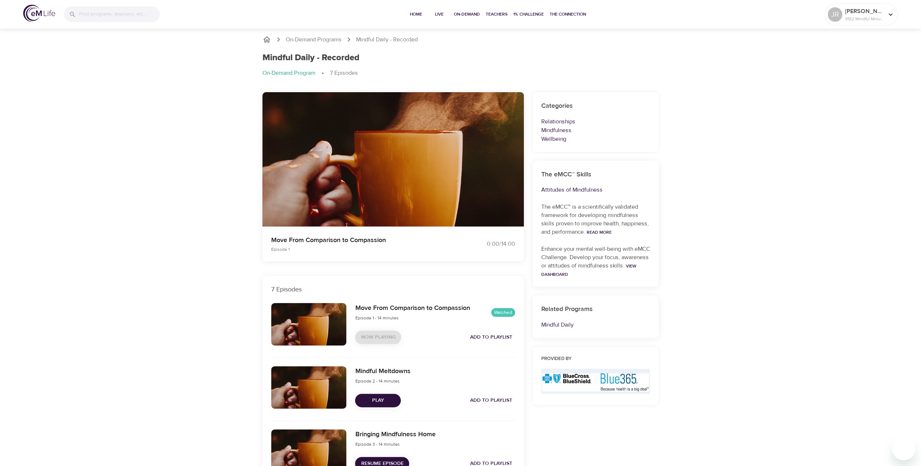
scroll to position [0, 0]
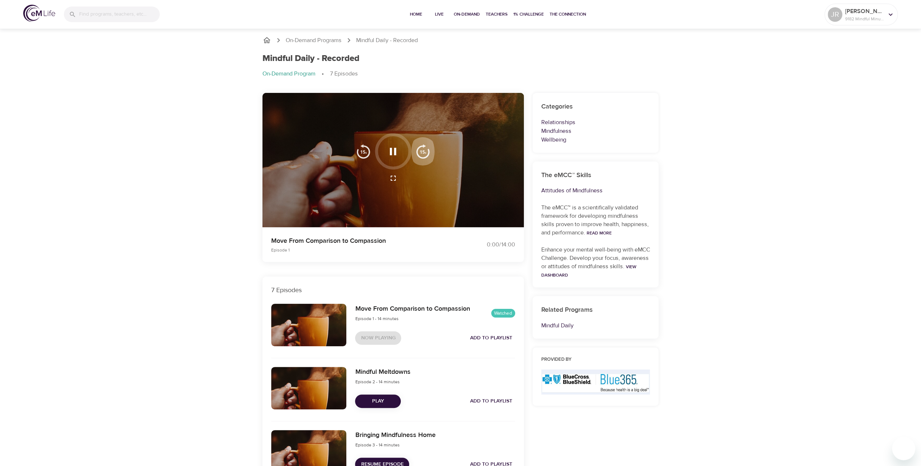
click at [418, 152] on img "button" at bounding box center [423, 151] width 15 height 15
click at [422, 154] on img "button" at bounding box center [423, 151] width 15 height 15
click at [349, 211] on div at bounding box center [393, 160] width 261 height 135
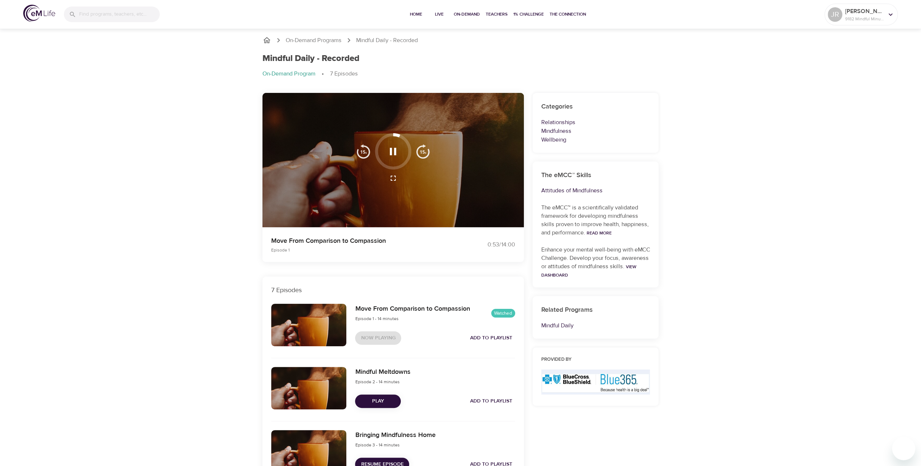
click at [314, 217] on div at bounding box center [393, 160] width 261 height 135
click at [424, 150] on img "button" at bounding box center [423, 151] width 15 height 15
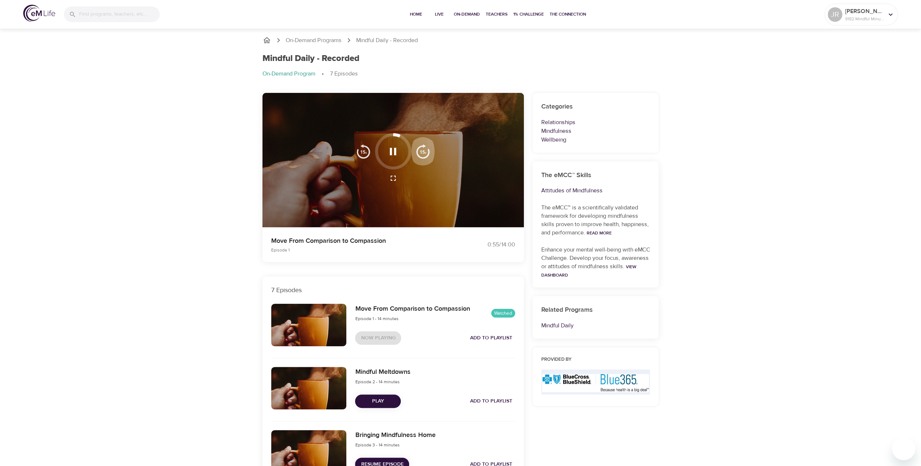
click at [424, 150] on img "button" at bounding box center [423, 151] width 15 height 15
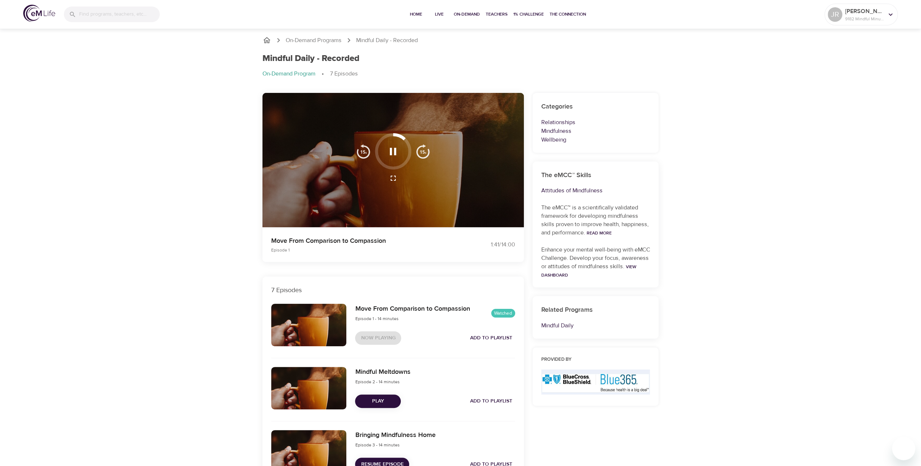
click at [424, 150] on img "button" at bounding box center [423, 151] width 15 height 15
click at [393, 177] on icon "button" at bounding box center [393, 178] width 9 height 9
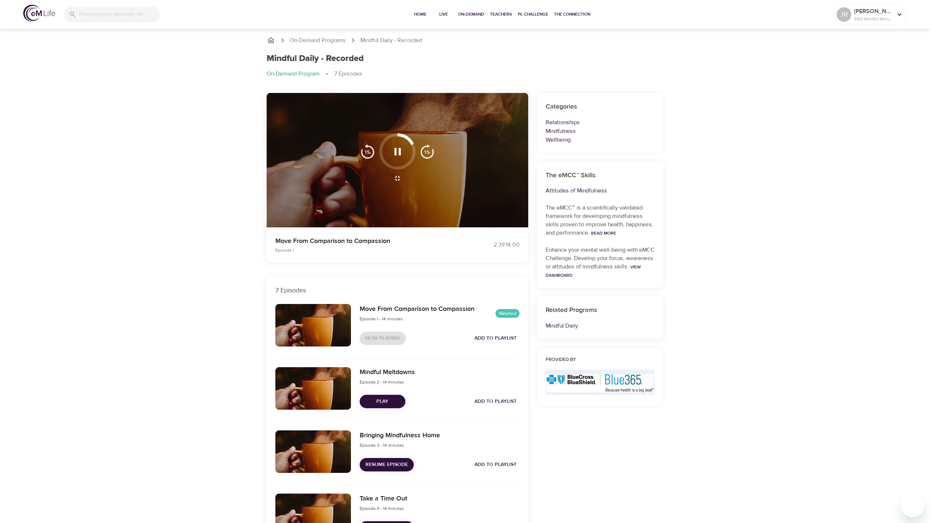
drag, startPoint x: 479, startPoint y: 244, endPoint x: 475, endPoint y: 266, distance: 22.5
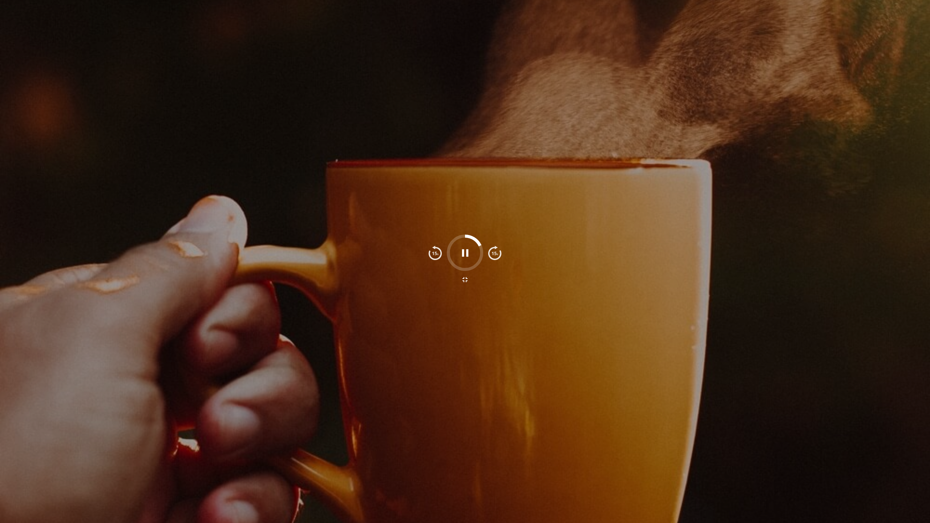
click at [475, 266] on div at bounding box center [465, 253] width 36 height 36
click at [500, 251] on img "button" at bounding box center [494, 252] width 15 height 15
click at [499, 251] on img "button" at bounding box center [494, 252] width 15 height 15
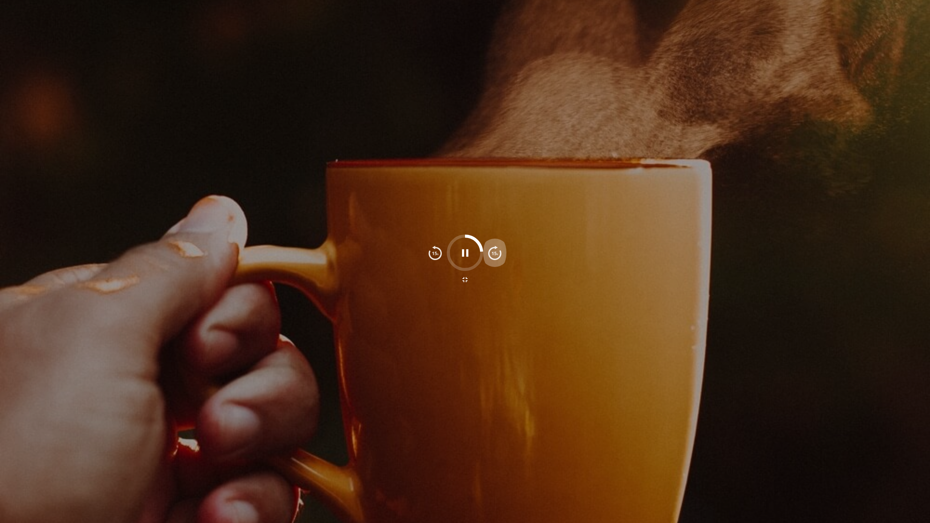
click at [499, 251] on img "button" at bounding box center [494, 252] width 15 height 15
click at [498, 251] on img "button" at bounding box center [494, 252] width 15 height 15
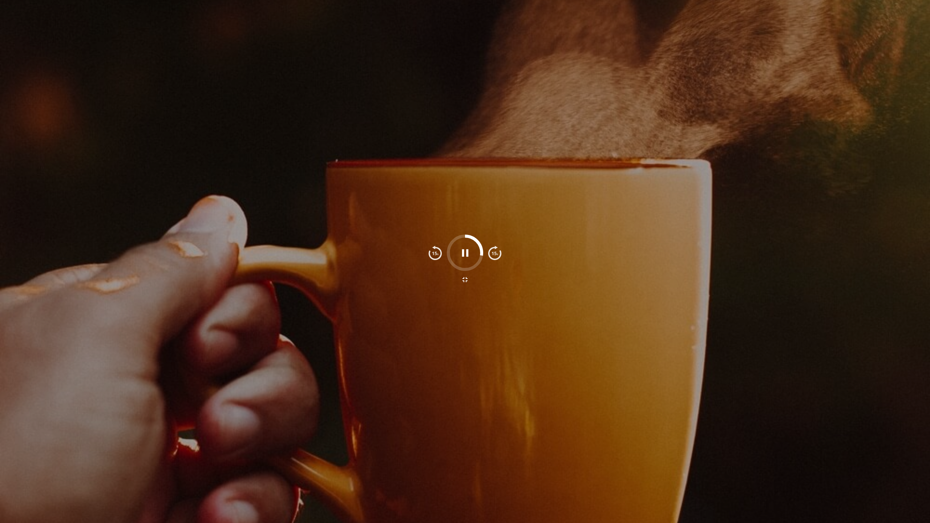
click at [498, 251] on img "button" at bounding box center [494, 252] width 15 height 15
click at [496, 254] on img "button" at bounding box center [494, 252] width 15 height 15
click at [419, 346] on div at bounding box center [465, 261] width 930 height 523
click at [496, 251] on img "button" at bounding box center [494, 252] width 15 height 15
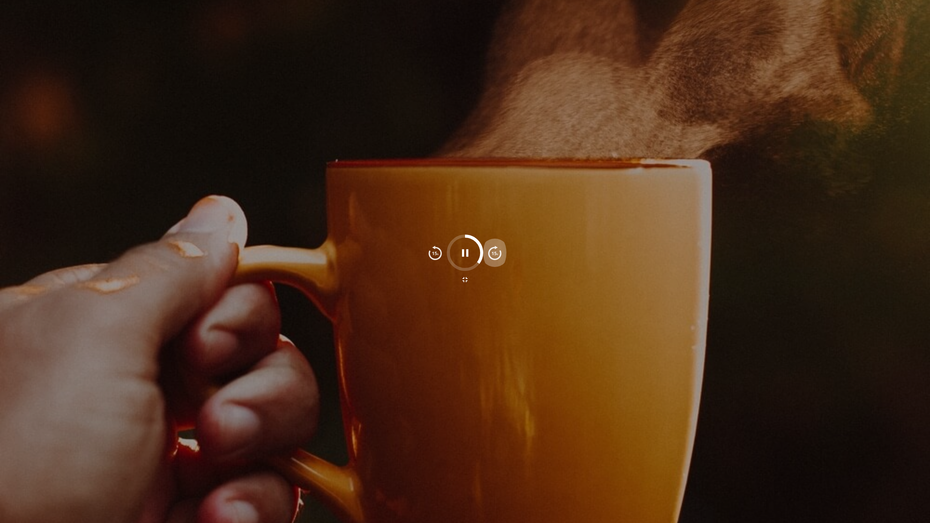
click at [496, 251] on img "button" at bounding box center [494, 252] width 15 height 15
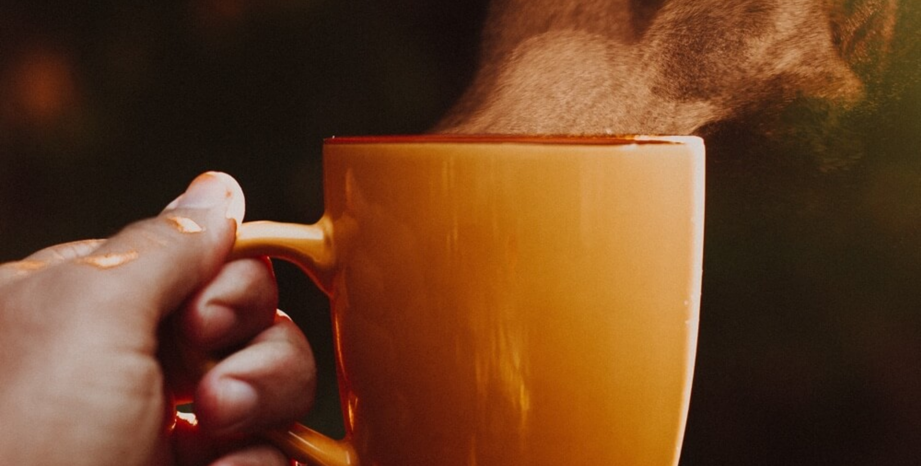
scroll to position [36, 0]
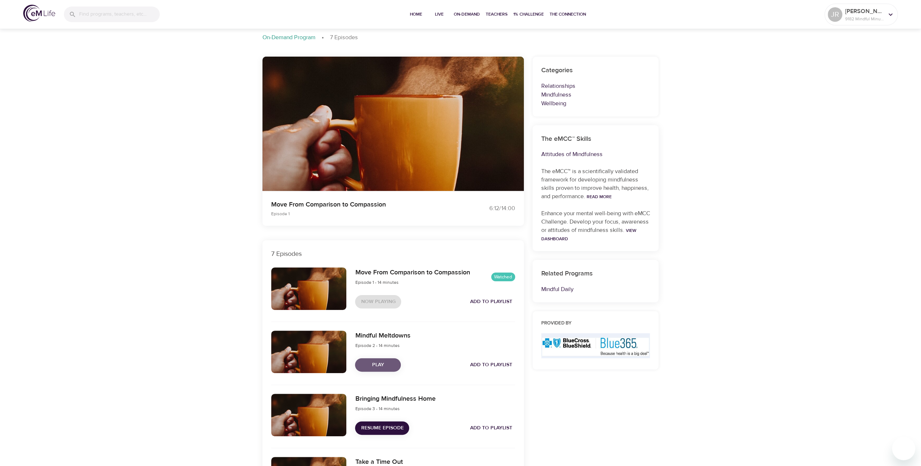
click at [373, 366] on span "Play" at bounding box center [378, 365] width 34 height 9
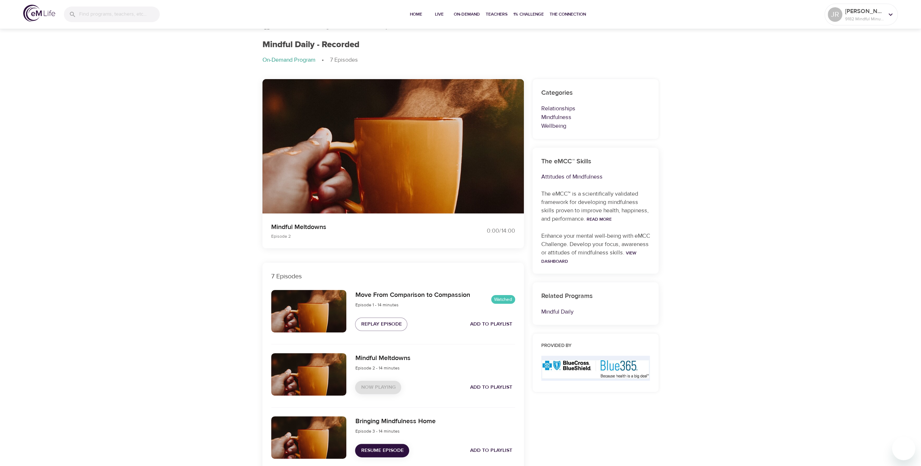
scroll to position [0, 0]
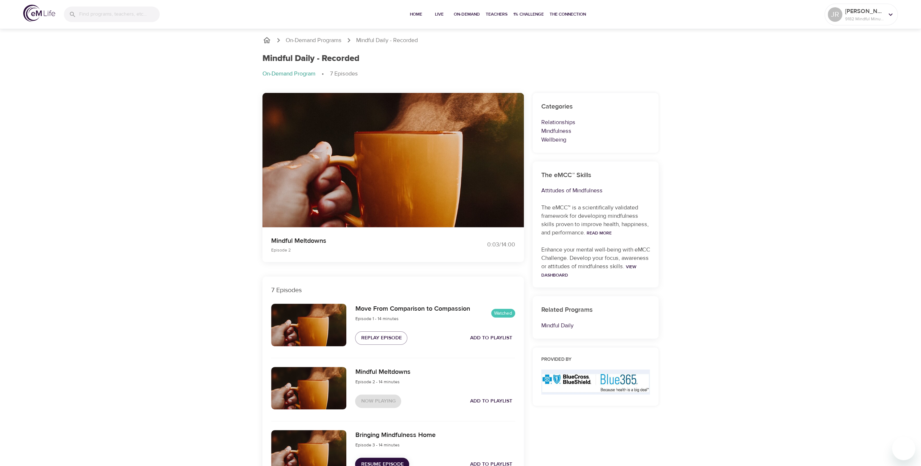
click at [389, 178] on icon "button" at bounding box center [393, 178] width 9 height 9
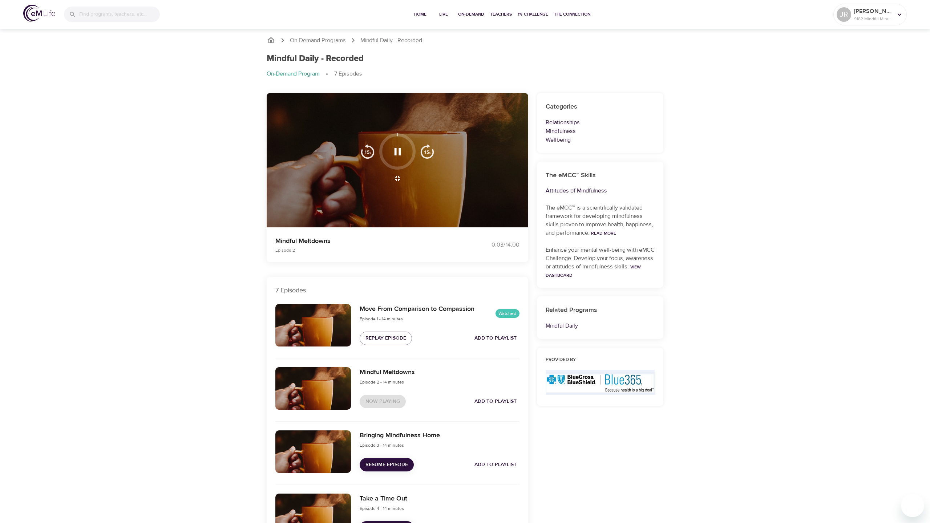
click at [528, 93] on div at bounding box center [397, 160] width 261 height 135
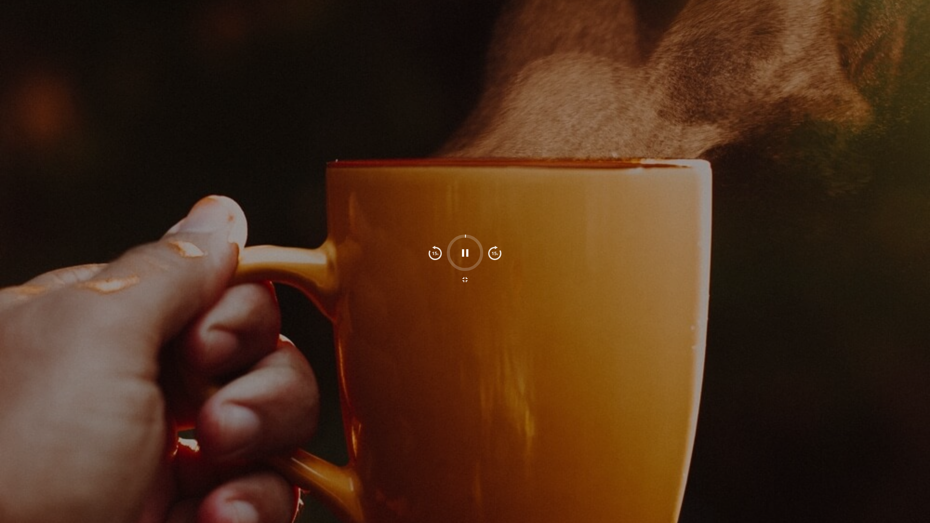
click at [468, 254] on icon "button" at bounding box center [465, 253] width 13 height 13
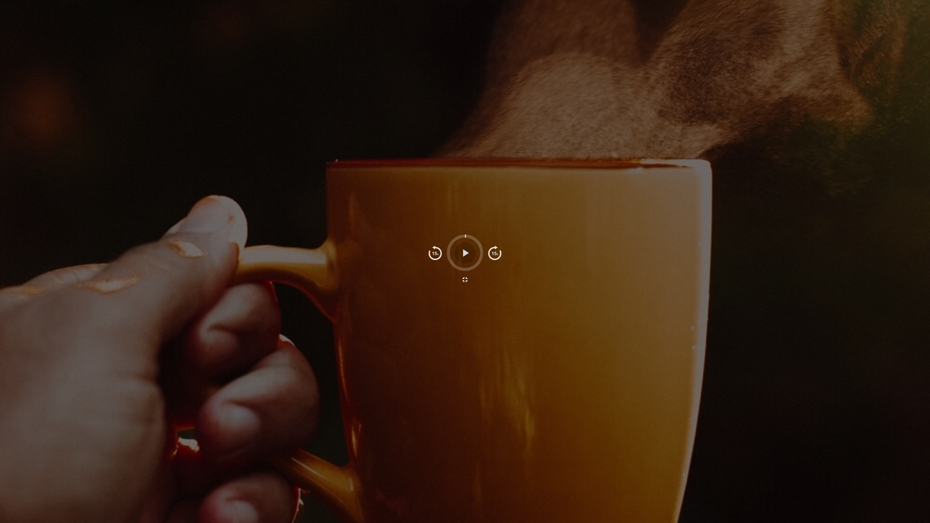
click at [468, 254] on icon "button" at bounding box center [465, 253] width 13 height 13
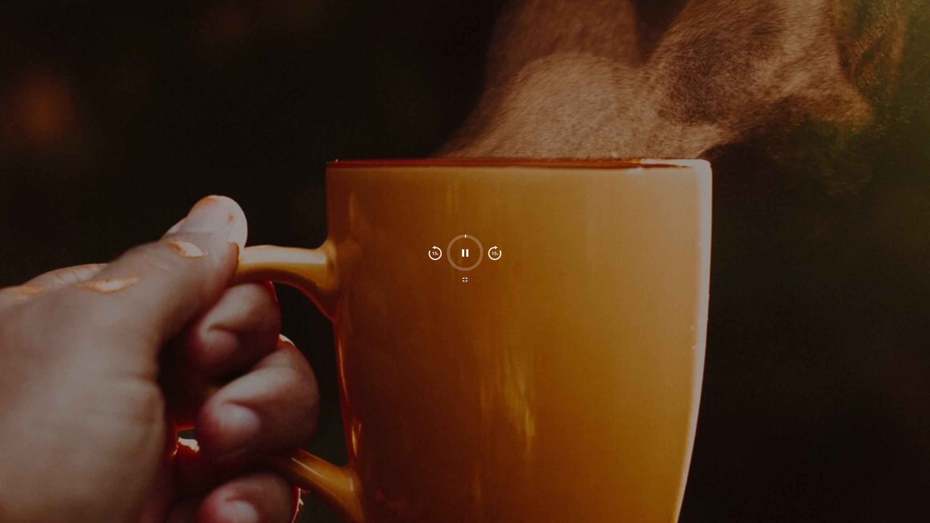
click at [493, 254] on img "button" at bounding box center [494, 252] width 15 height 15
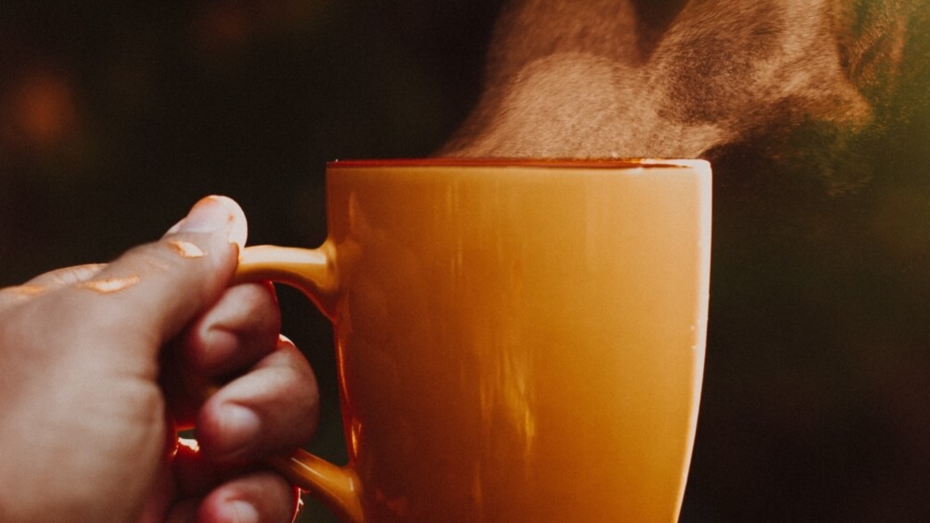
drag, startPoint x: 470, startPoint y: 237, endPoint x: 476, endPoint y: 272, distance: 35.7
click at [476, 272] on div at bounding box center [464, 262] width 83 height 54
click at [479, 260] on div at bounding box center [465, 253] width 36 height 36
click at [722, 0] on div at bounding box center [465, 261] width 930 height 523
